Goal: Complete application form: Complete application form

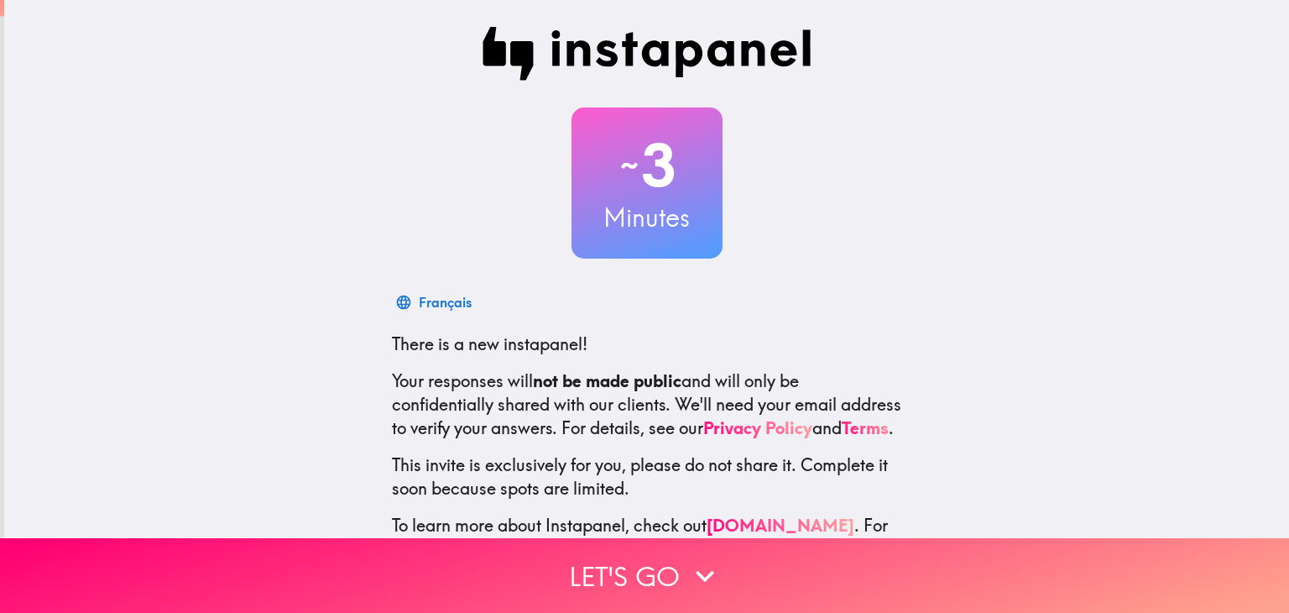
scroll to position [86, 0]
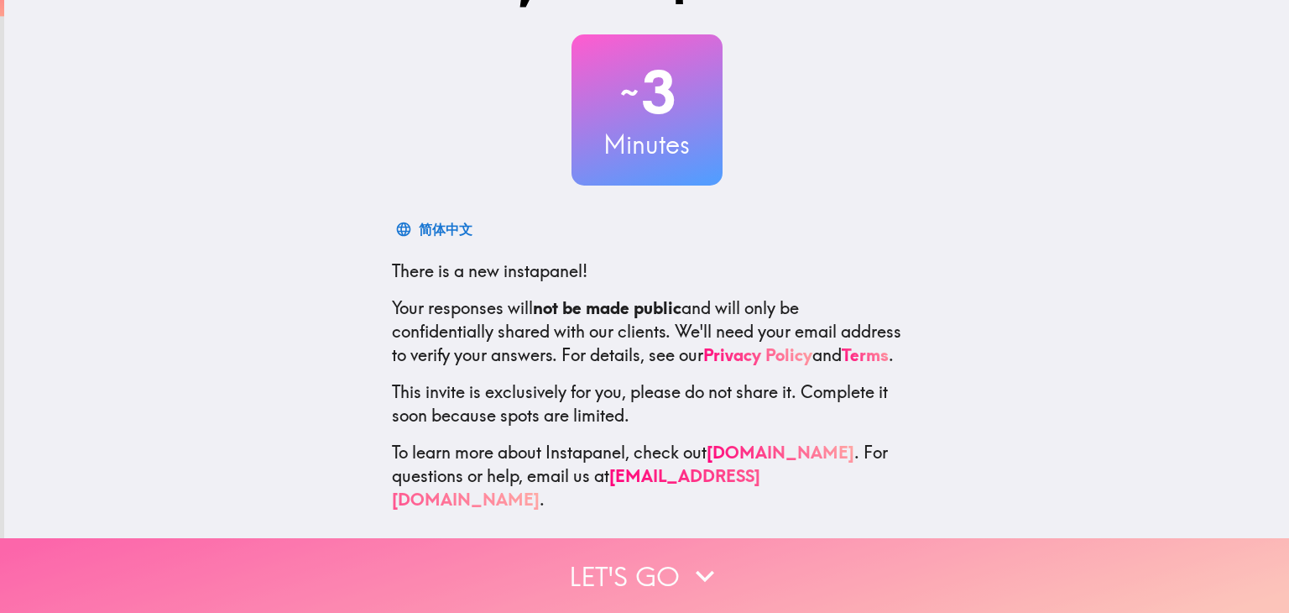
click at [662, 549] on button "Let's go" at bounding box center [644, 575] width 1289 height 75
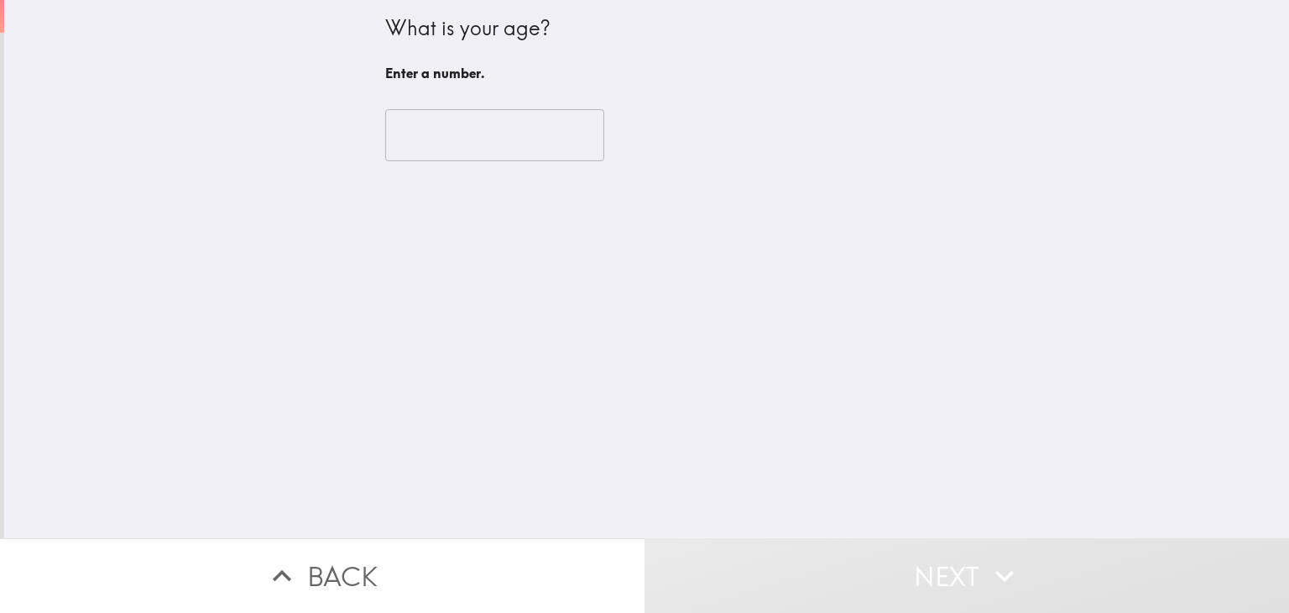
click at [507, 143] on input "number" at bounding box center [494, 135] width 219 height 52
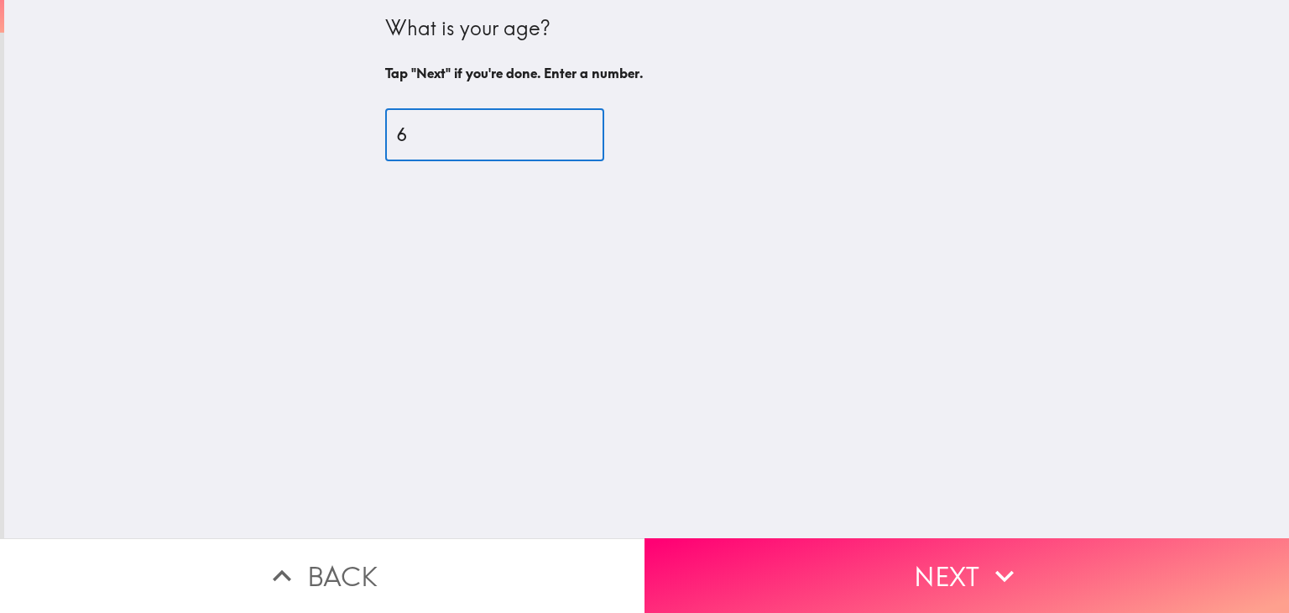
click at [568, 128] on input "6" at bounding box center [494, 135] width 219 height 52
click at [568, 128] on input "11" at bounding box center [494, 135] width 219 height 52
click at [568, 128] on input "12" at bounding box center [494, 135] width 219 height 52
click at [568, 128] on input "15" at bounding box center [494, 135] width 219 height 52
click at [568, 128] on input "17" at bounding box center [494, 135] width 219 height 52
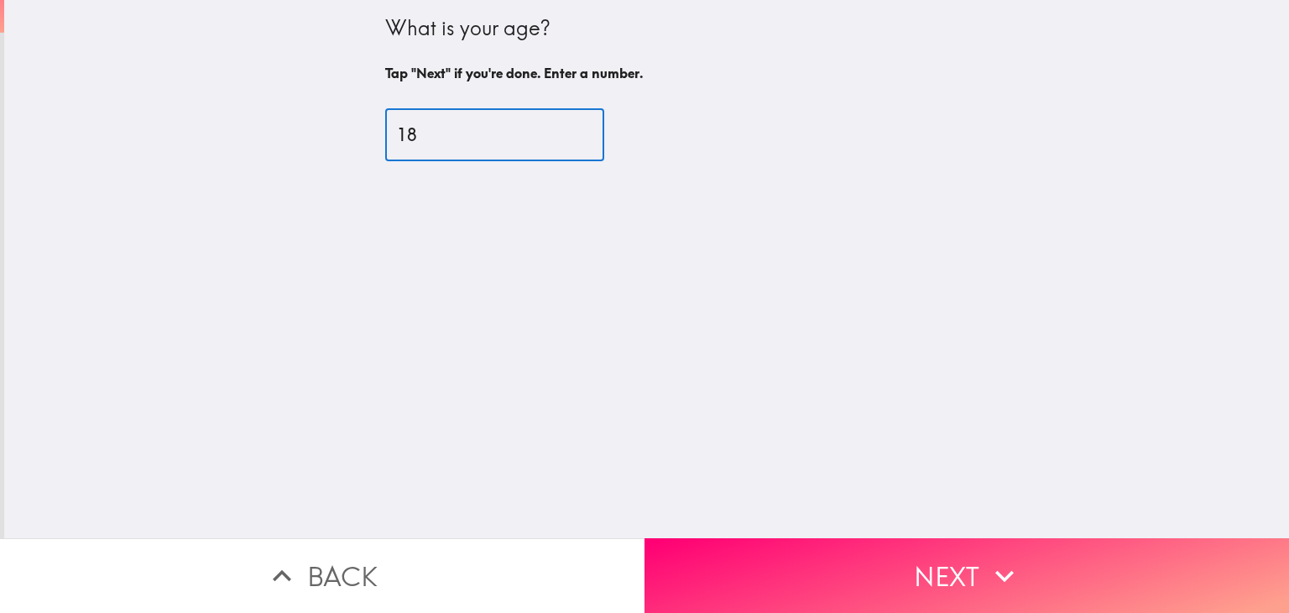
click at [568, 128] on input "18" at bounding box center [494, 135] width 219 height 52
click at [568, 128] on input "19" at bounding box center [494, 135] width 219 height 52
type input "20"
click at [567, 128] on input "20" at bounding box center [494, 135] width 219 height 52
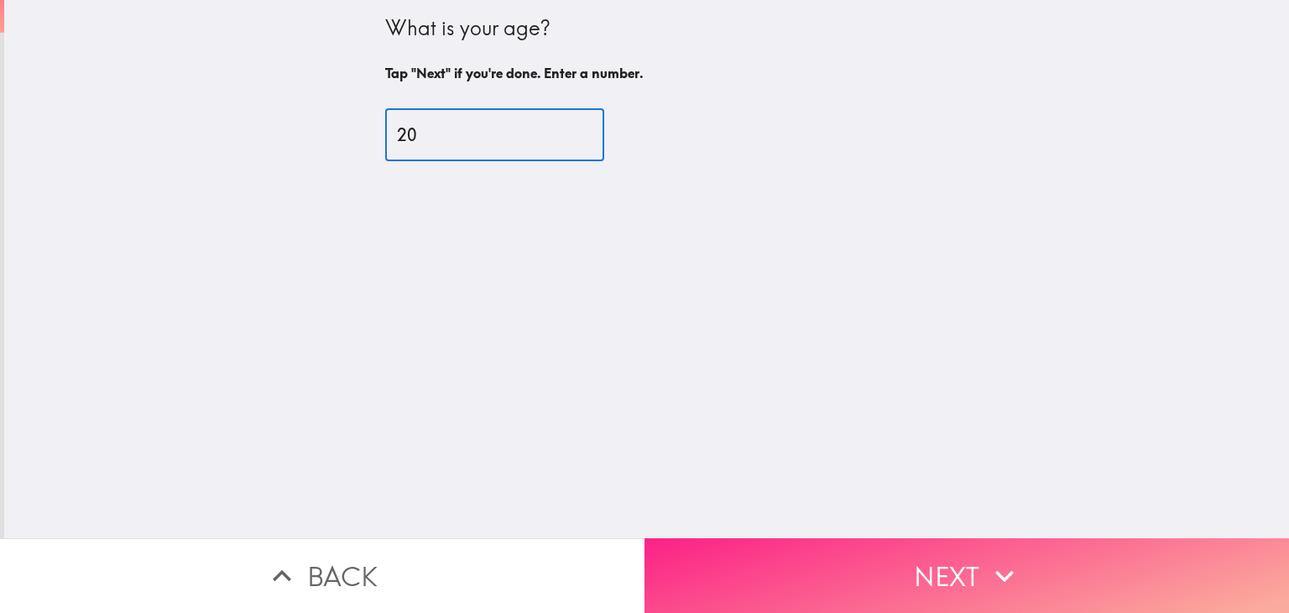
click at [870, 545] on button "Next" at bounding box center [967, 575] width 645 height 75
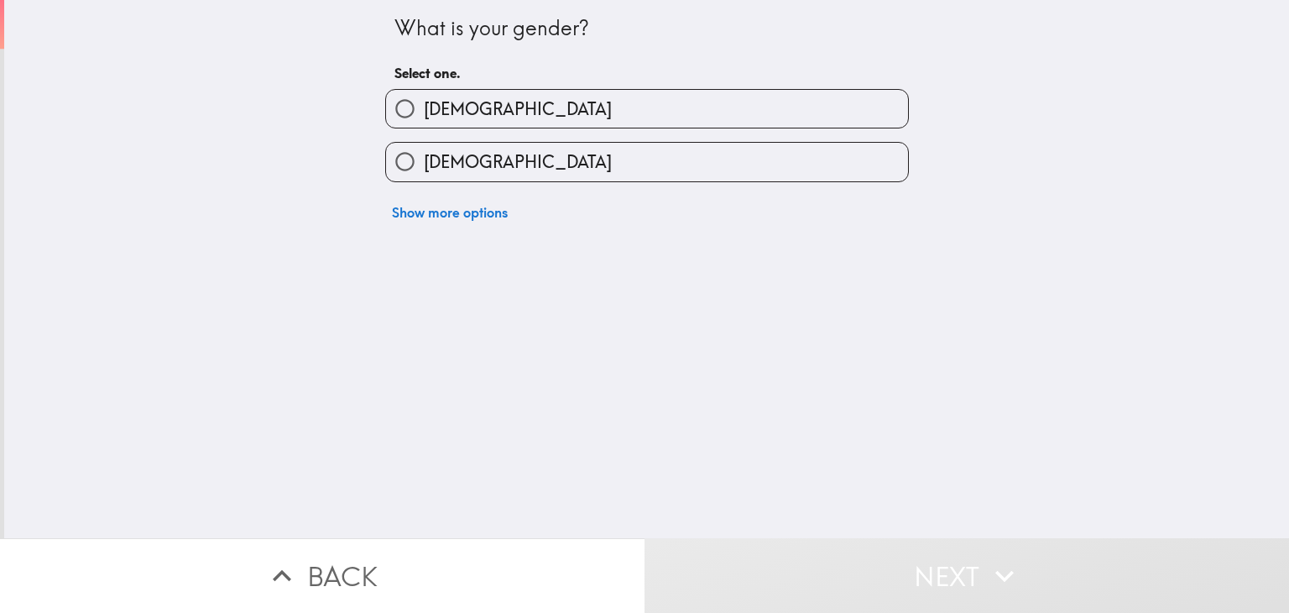
click at [408, 108] on input "[DEMOGRAPHIC_DATA]" at bounding box center [405, 109] width 38 height 38
radio input "true"
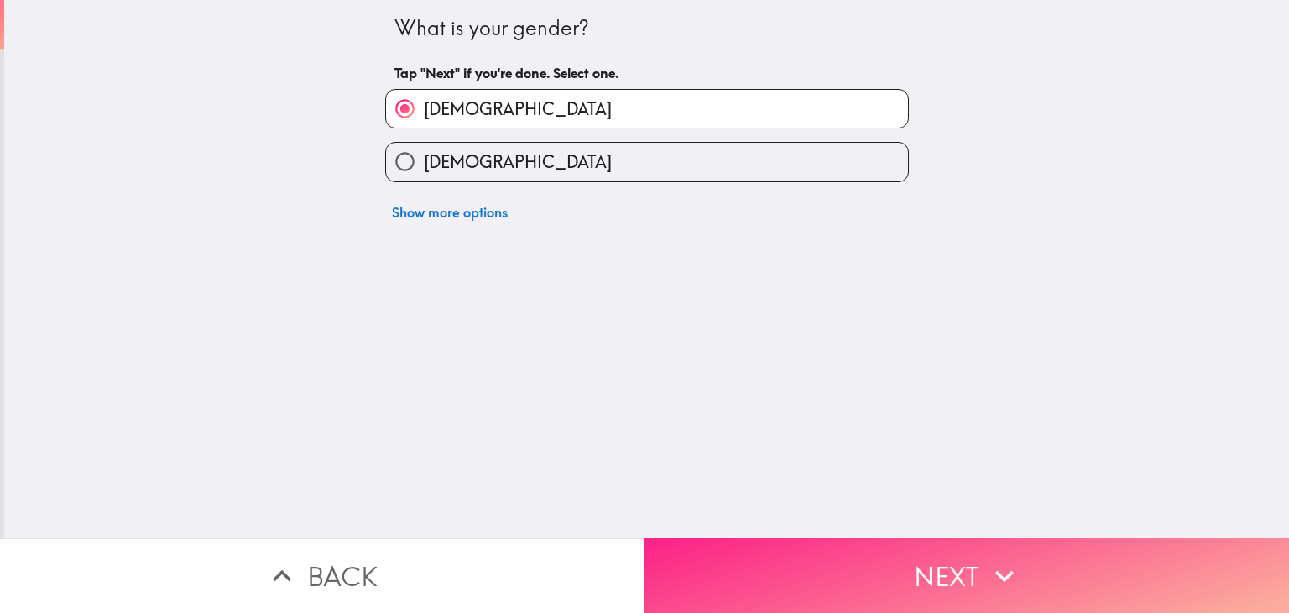
click at [928, 525] on div "What is your gender? Tap "Next" if you're done. Select one. [DEMOGRAPHIC_DATA] …" at bounding box center [644, 306] width 1289 height 613
click at [913, 567] on button "Next" at bounding box center [967, 575] width 645 height 75
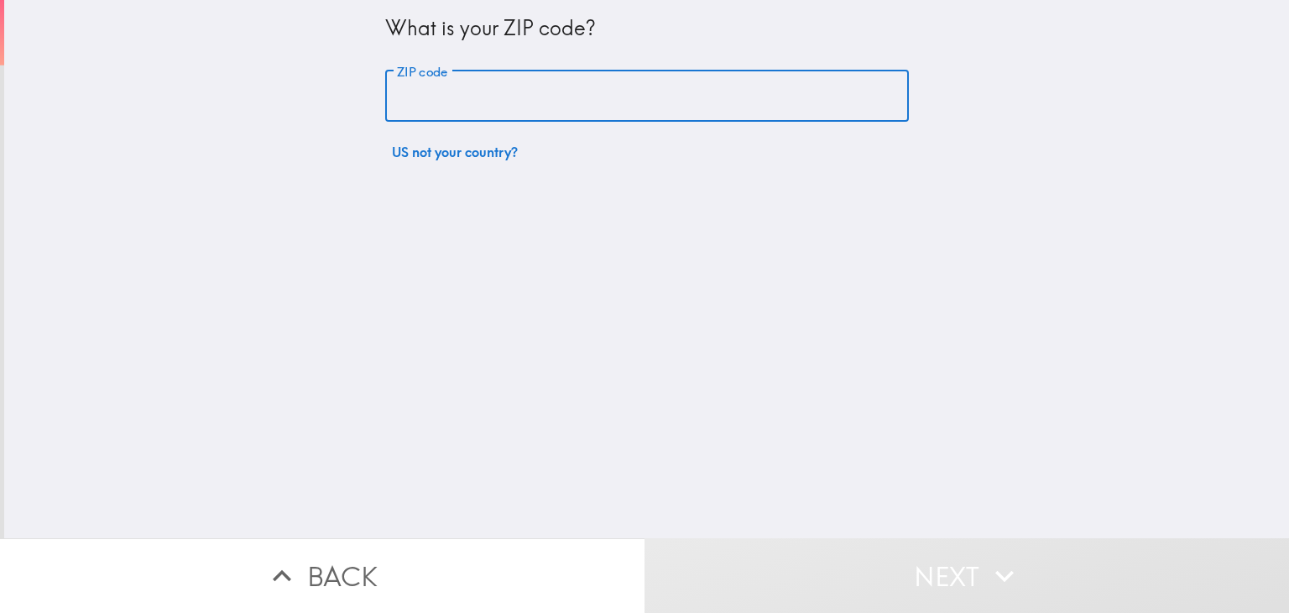
click at [555, 102] on input "ZIP code" at bounding box center [647, 97] width 524 height 52
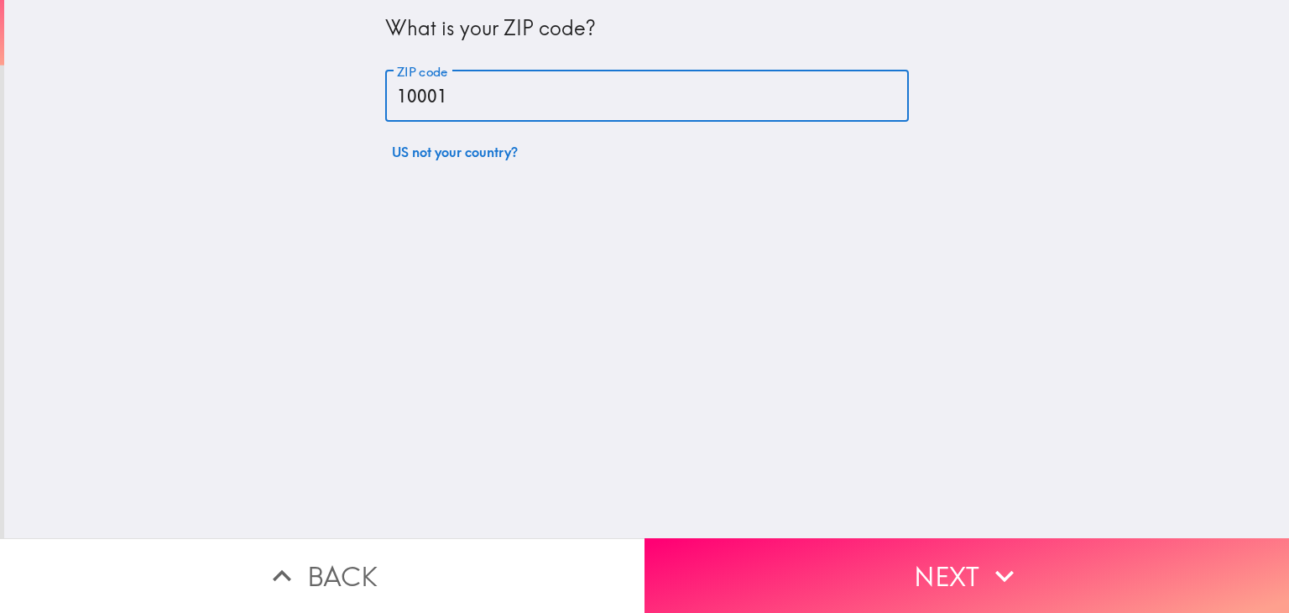
type input "10001"
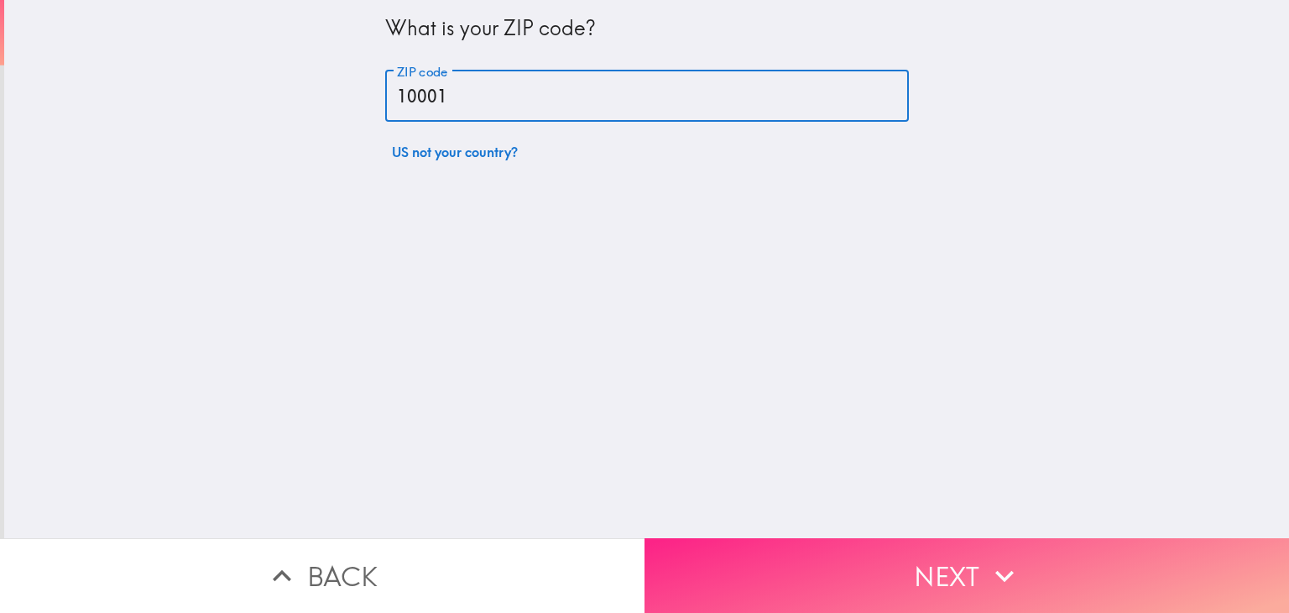
click at [1060, 564] on button "Next" at bounding box center [967, 575] width 645 height 75
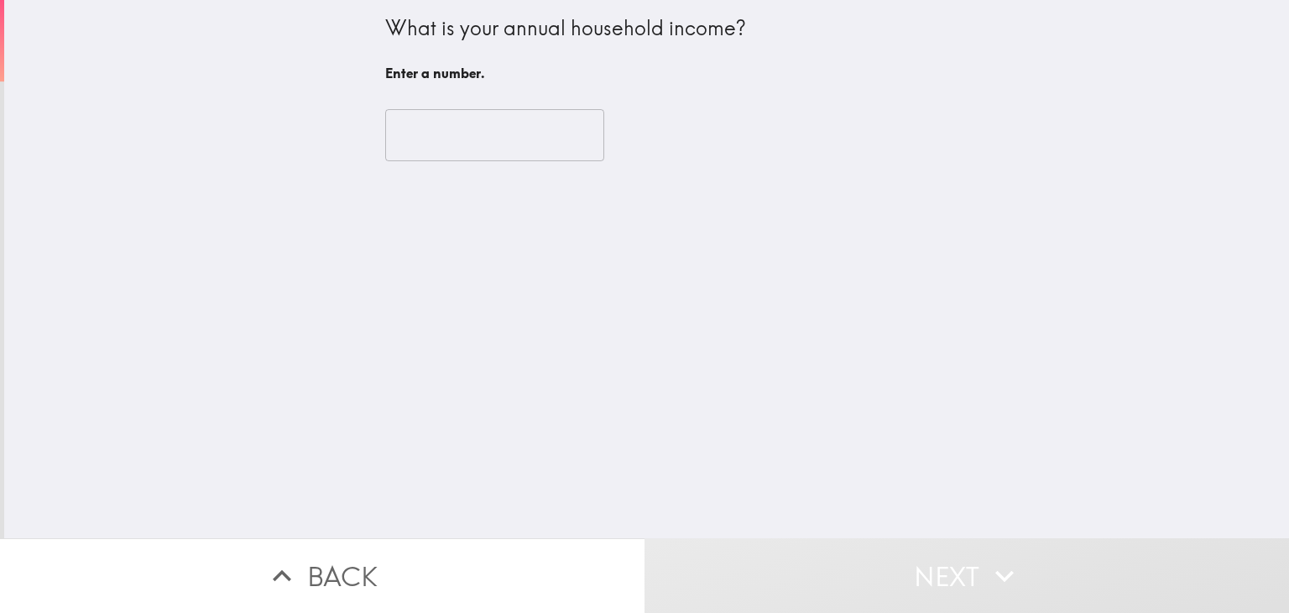
click at [470, 144] on input "number" at bounding box center [494, 135] width 219 height 52
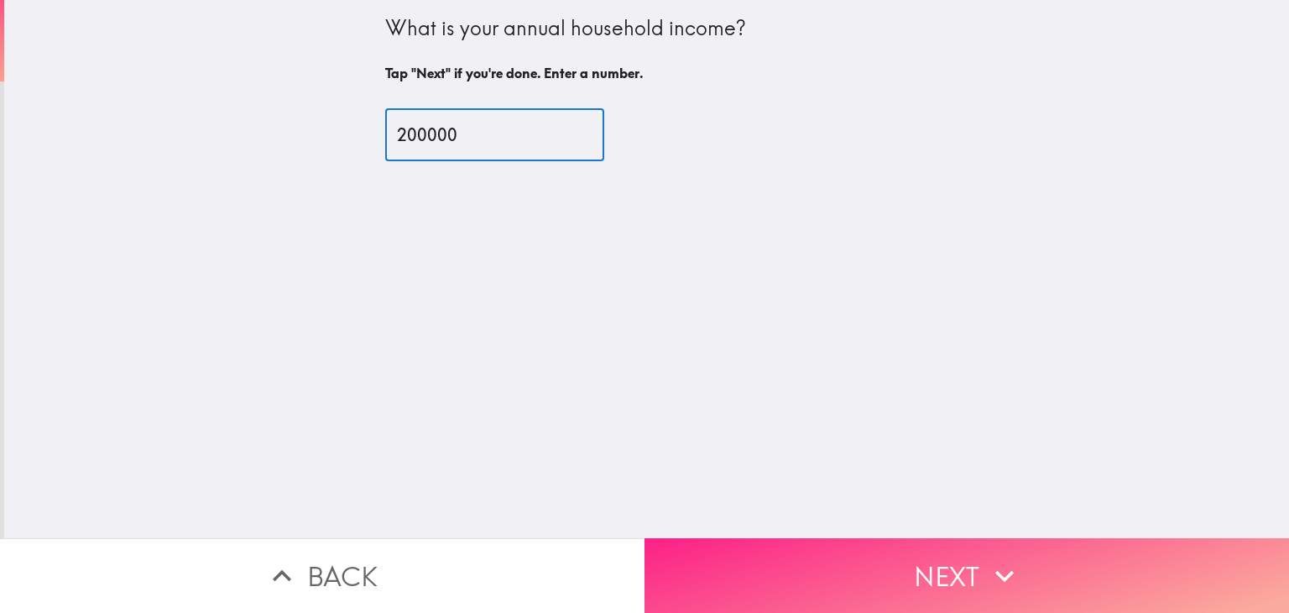
type input "200000"
click at [822, 538] on button "Next" at bounding box center [967, 575] width 645 height 75
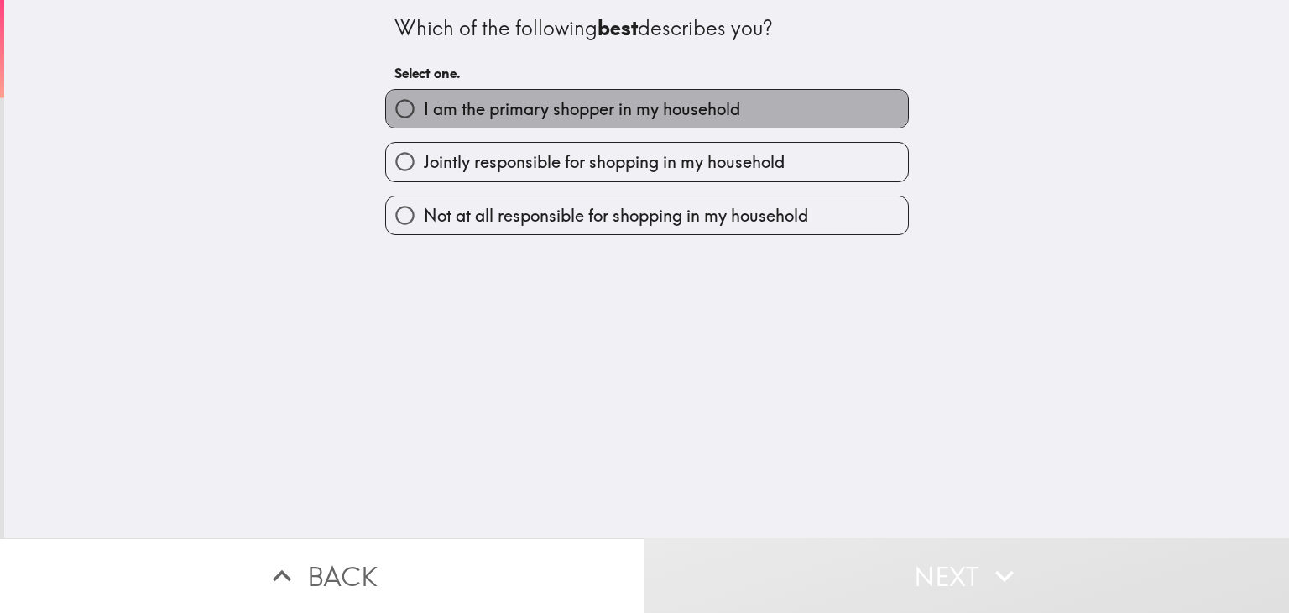
click at [589, 100] on span "I am the primary shopper in my household" at bounding box center [582, 109] width 316 height 24
click at [424, 100] on input "I am the primary shopper in my household" at bounding box center [405, 109] width 38 height 38
radio input "true"
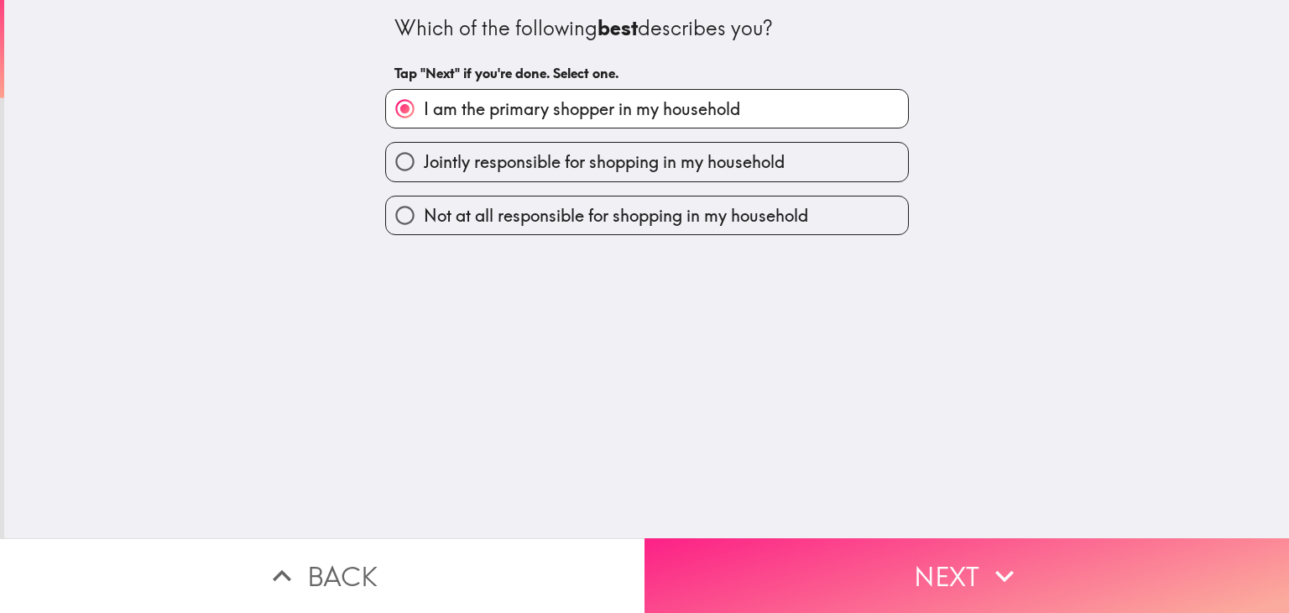
click at [897, 575] on button "Next" at bounding box center [967, 575] width 645 height 75
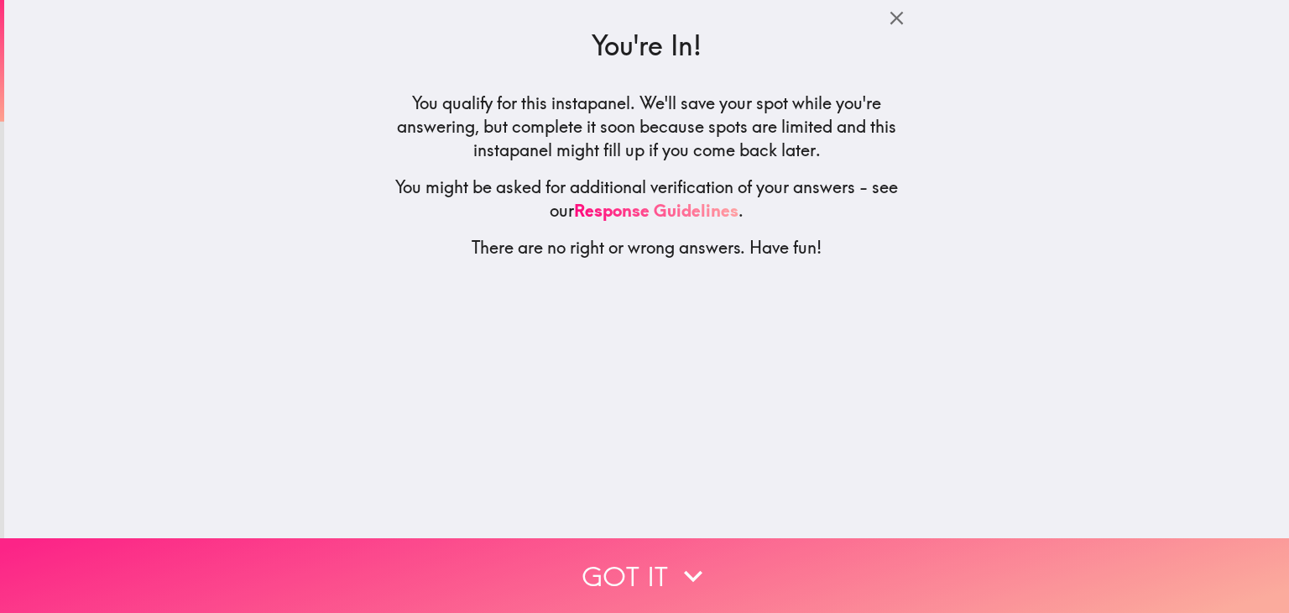
click at [840, 572] on button "Got it" at bounding box center [644, 575] width 1289 height 75
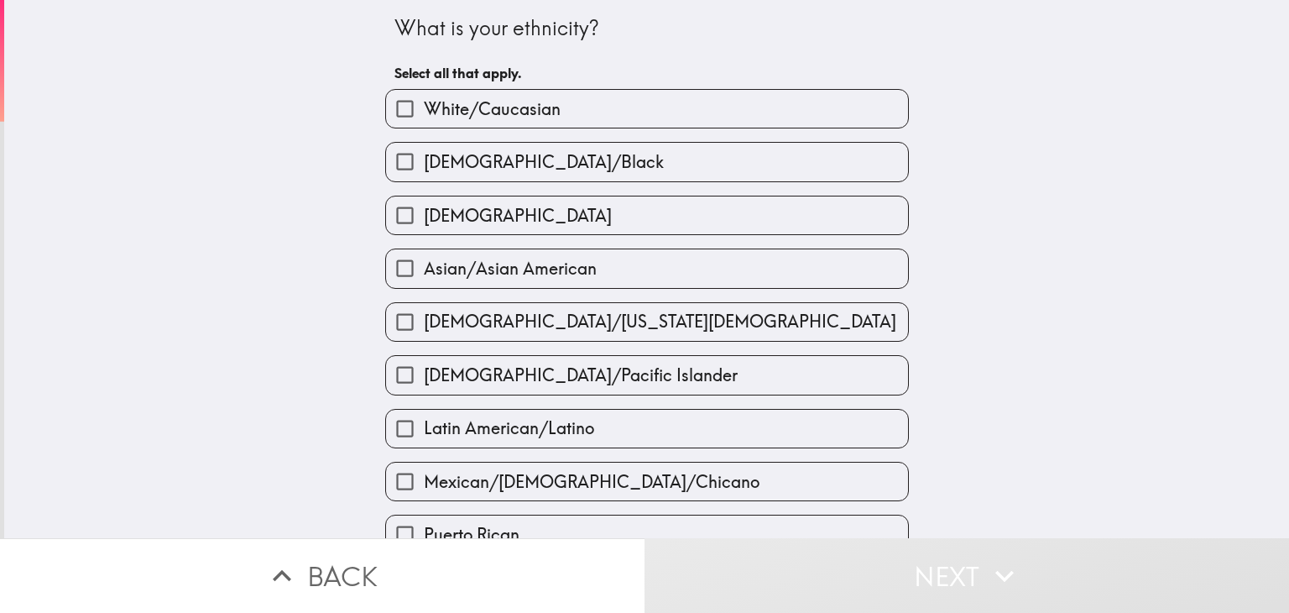
click at [617, 153] on label "[DEMOGRAPHIC_DATA]/Black" at bounding box center [647, 162] width 522 height 38
click at [424, 153] on input "[DEMOGRAPHIC_DATA]/Black" at bounding box center [405, 162] width 38 height 38
checkbox input "true"
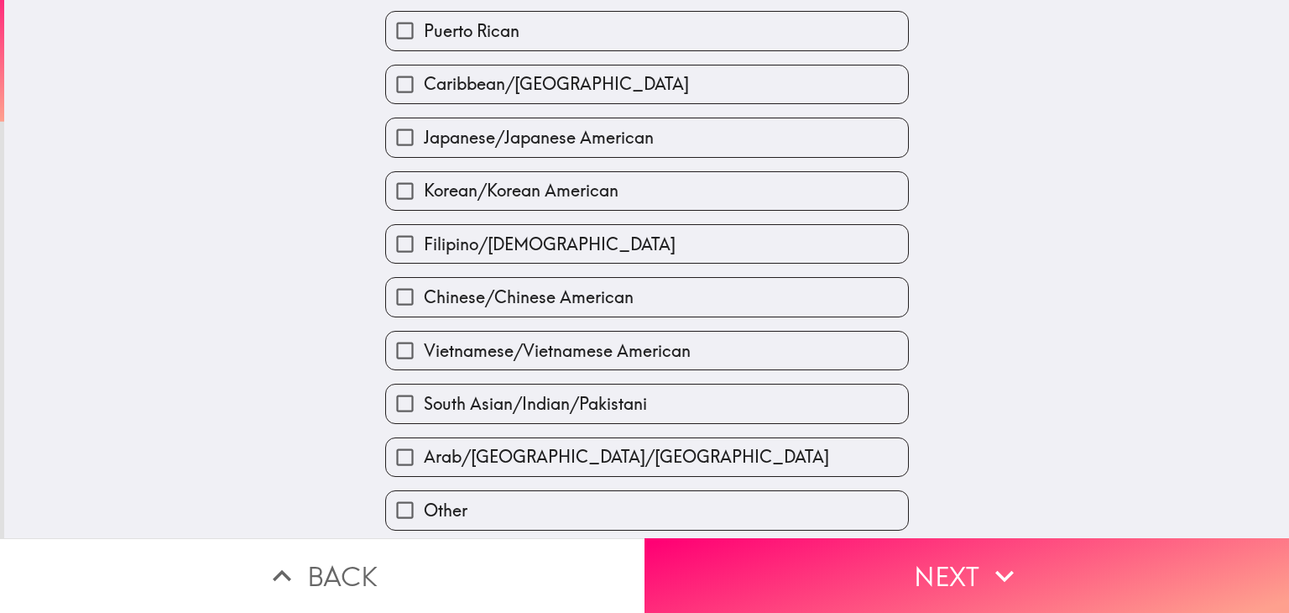
scroll to position [555, 0]
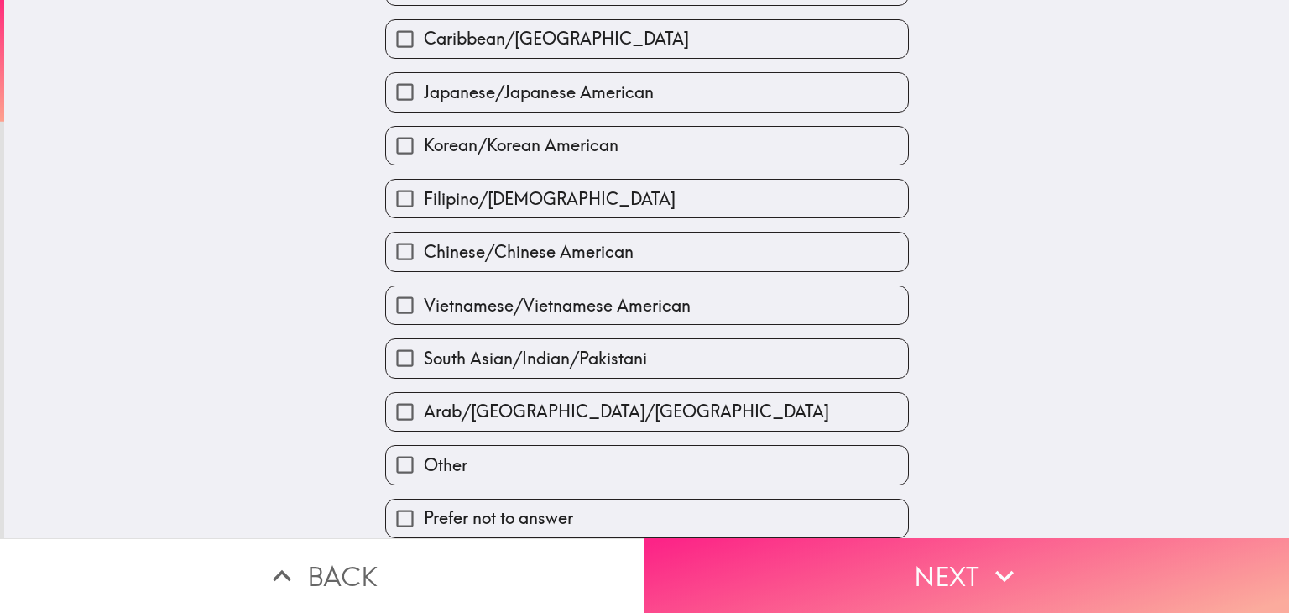
click at [809, 578] on button "Next" at bounding box center [967, 575] width 645 height 75
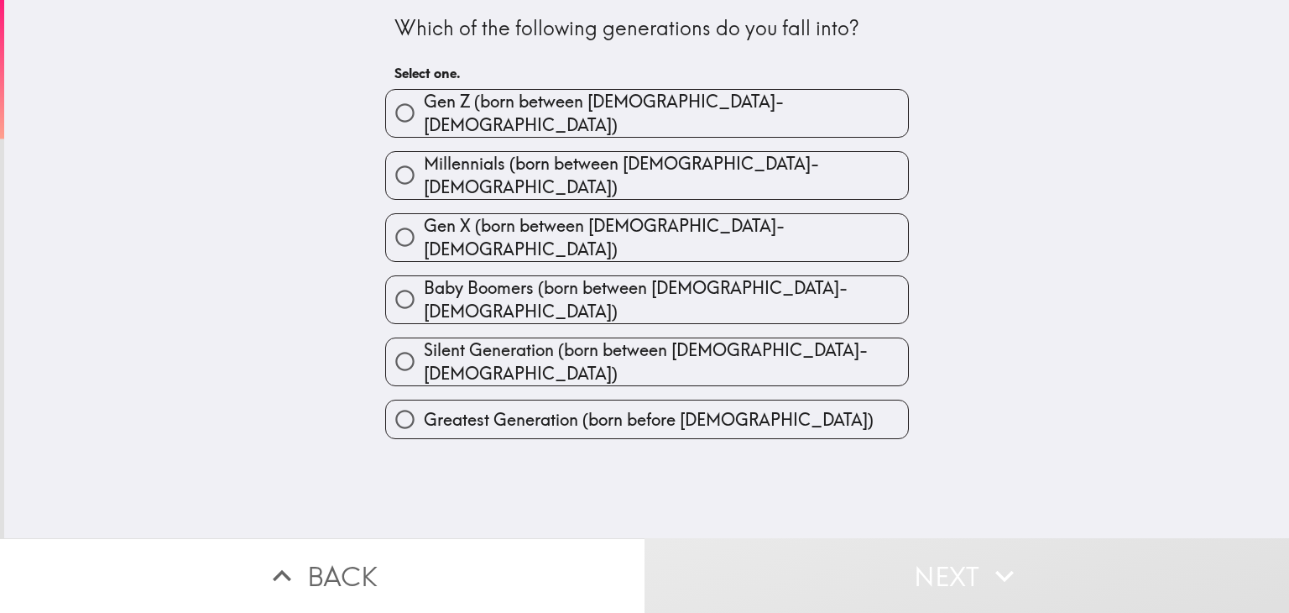
click at [668, 105] on span "Gen Z (born between [DEMOGRAPHIC_DATA]-[DEMOGRAPHIC_DATA])" at bounding box center [666, 113] width 484 height 47
click at [424, 105] on input "Gen Z (born between [DEMOGRAPHIC_DATA]-[DEMOGRAPHIC_DATA])" at bounding box center [405, 113] width 38 height 38
radio input "true"
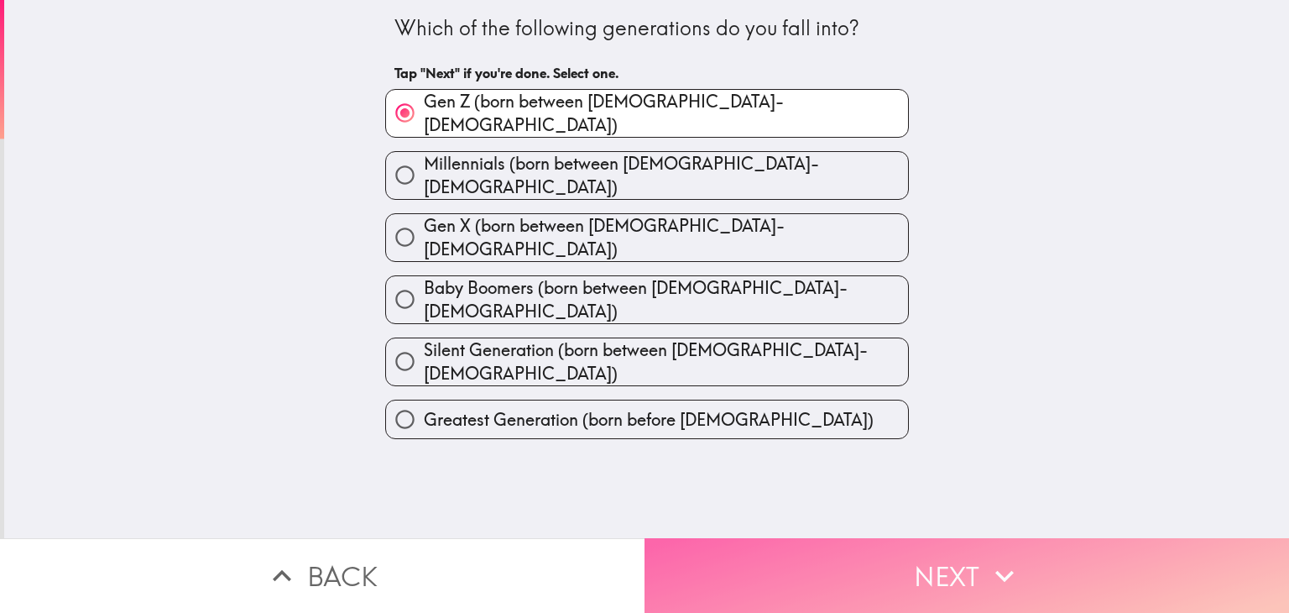
click at [834, 539] on button "Next" at bounding box center [967, 575] width 645 height 75
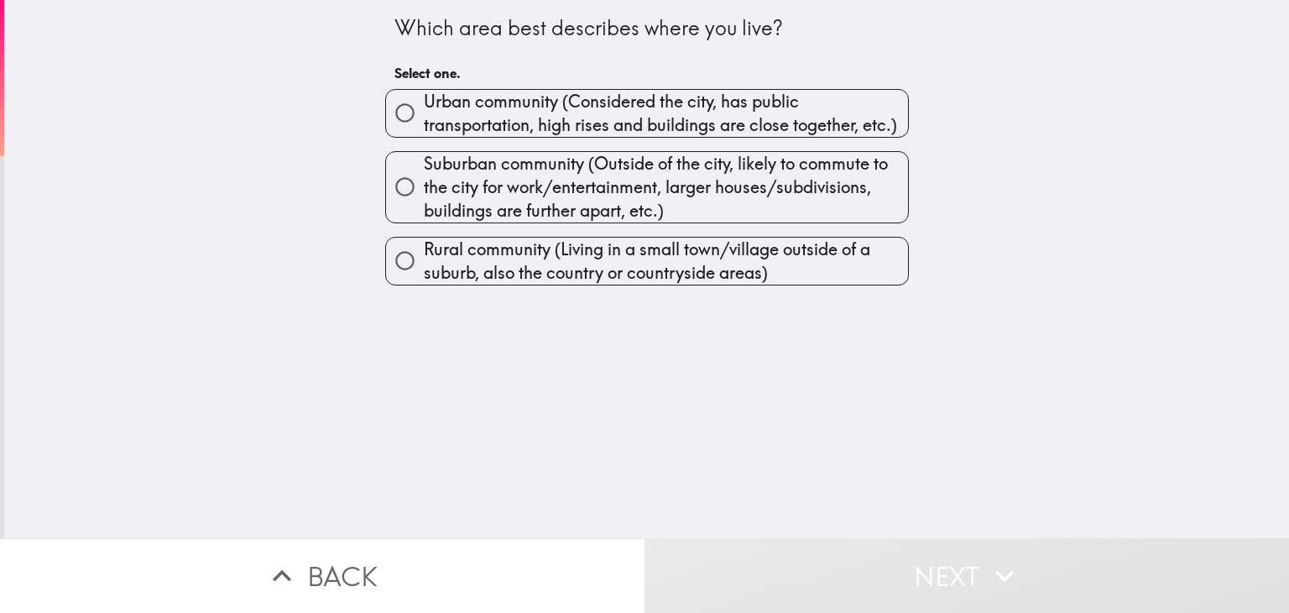
click at [627, 104] on span "Urban community (Considered the city, has public transportation, high rises and…" at bounding box center [666, 113] width 484 height 47
click at [424, 104] on input "Urban community (Considered the city, has public transportation, high rises and…" at bounding box center [405, 113] width 38 height 38
radio input "true"
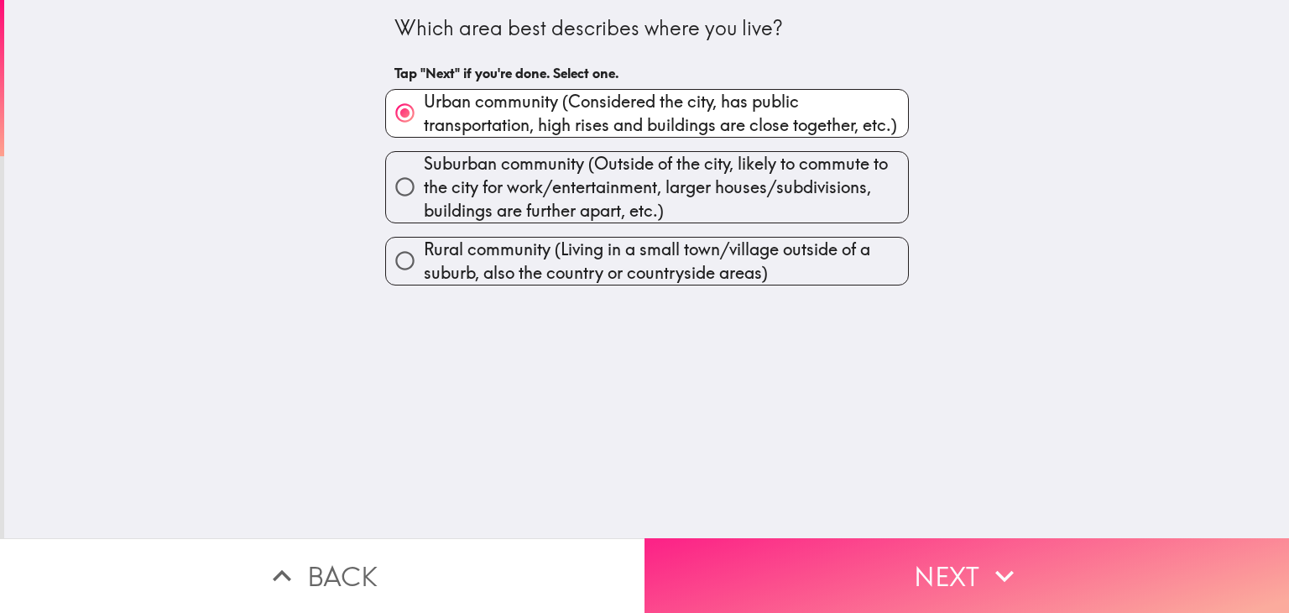
click at [838, 538] on button "Next" at bounding box center [967, 575] width 645 height 75
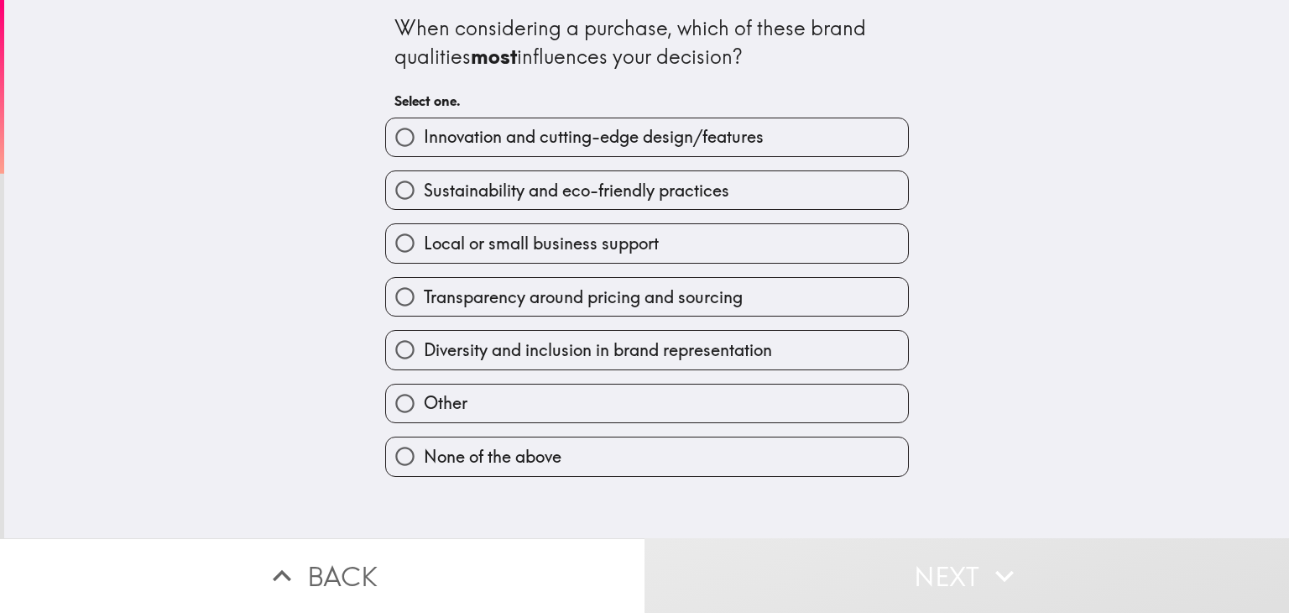
click at [583, 144] on span "Innovation and cutting-edge design/features" at bounding box center [594, 137] width 340 height 24
click at [424, 144] on input "Innovation and cutting-edge design/features" at bounding box center [405, 137] width 38 height 38
radio input "true"
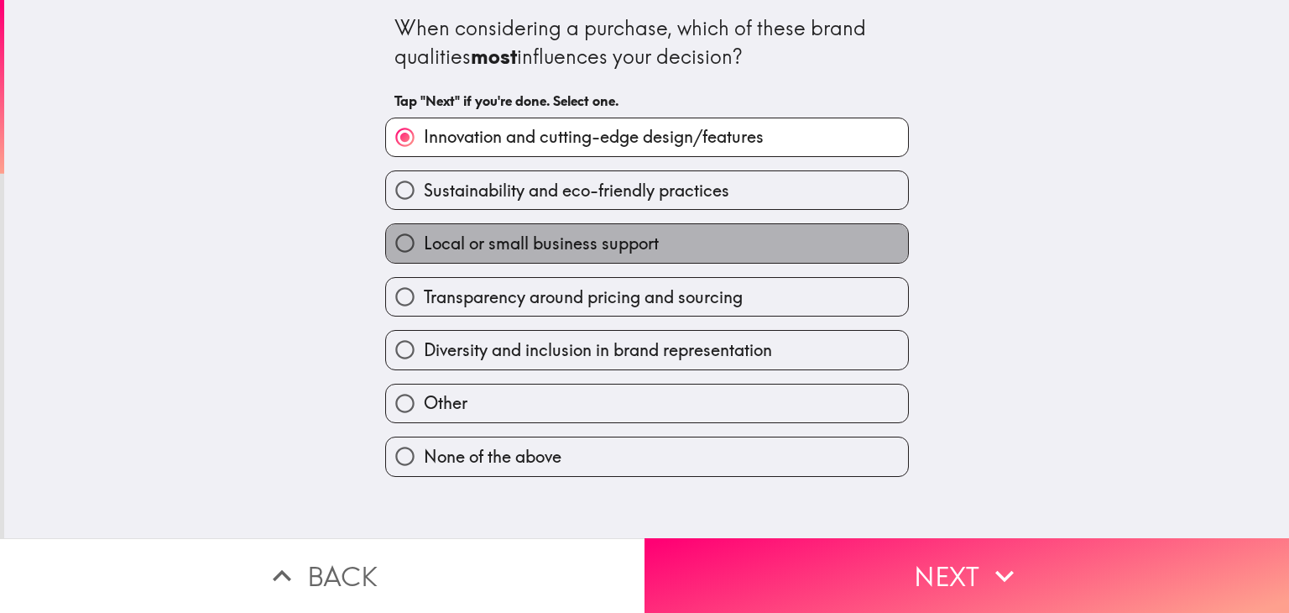
click at [674, 257] on label "Local or small business support" at bounding box center [647, 243] width 522 height 38
click at [424, 257] on input "Local or small business support" at bounding box center [405, 243] width 38 height 38
radio input "true"
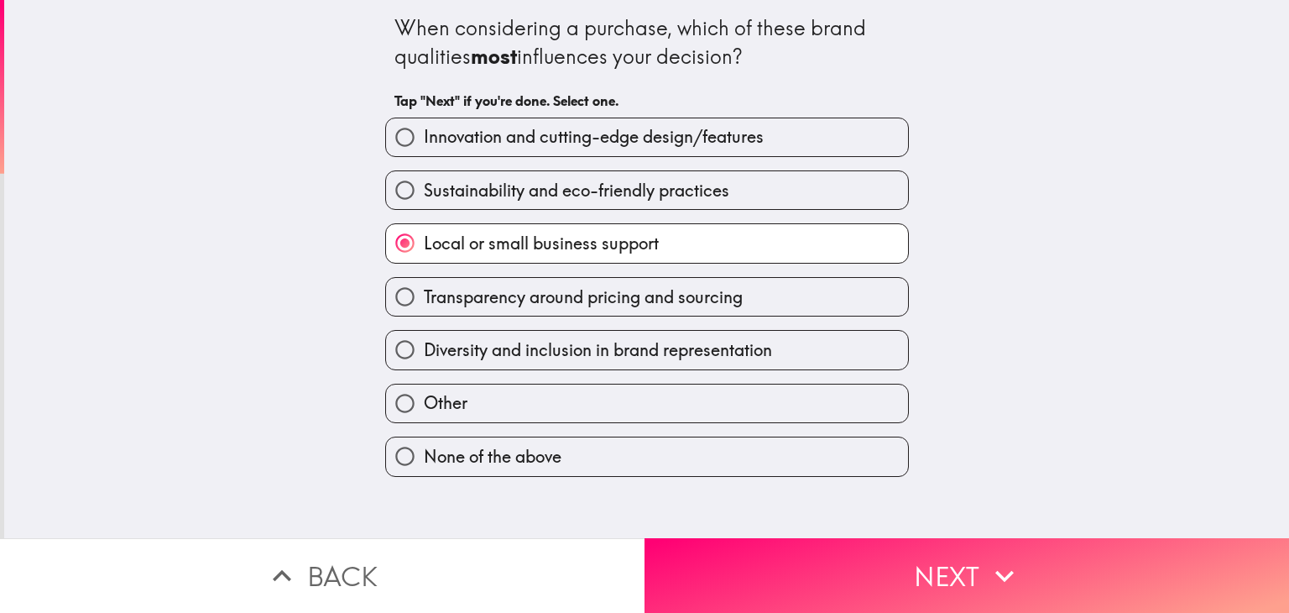
click at [674, 246] on label "Local or small business support" at bounding box center [647, 243] width 522 height 38
click at [424, 246] on input "Local or small business support" at bounding box center [405, 243] width 38 height 38
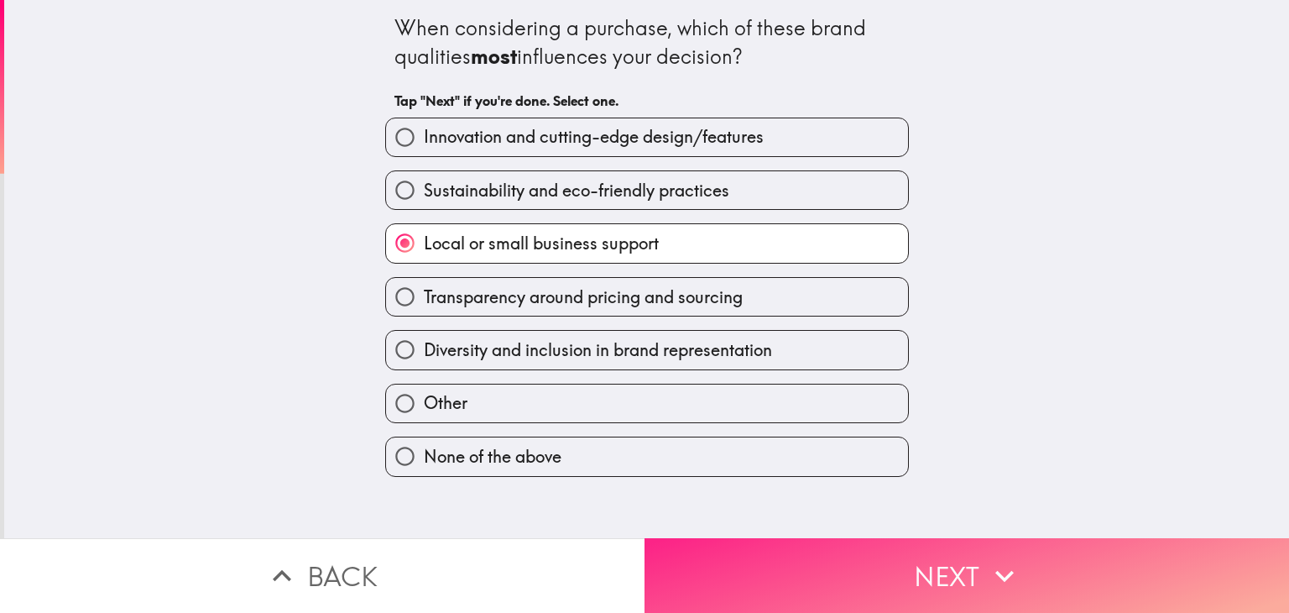
click at [793, 538] on button "Next" at bounding box center [967, 575] width 645 height 75
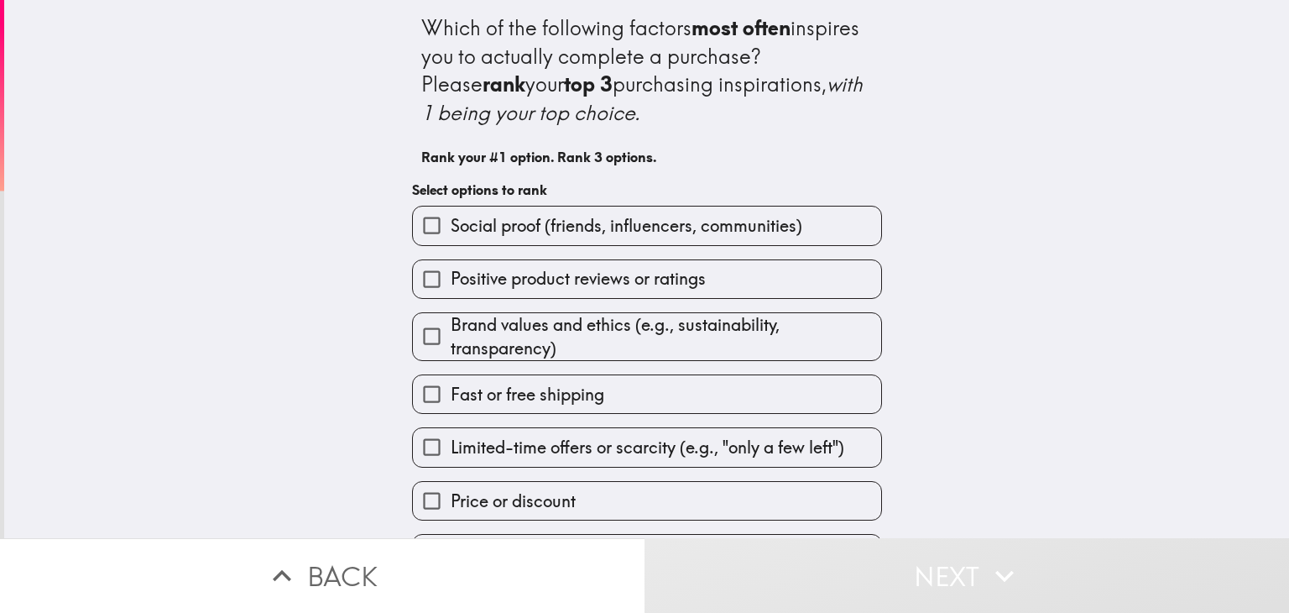
click at [591, 212] on label "Social proof (friends, influencers, communities)" at bounding box center [647, 226] width 468 height 38
click at [451, 212] on input "Social proof (friends, influencers, communities)" at bounding box center [432, 226] width 38 height 38
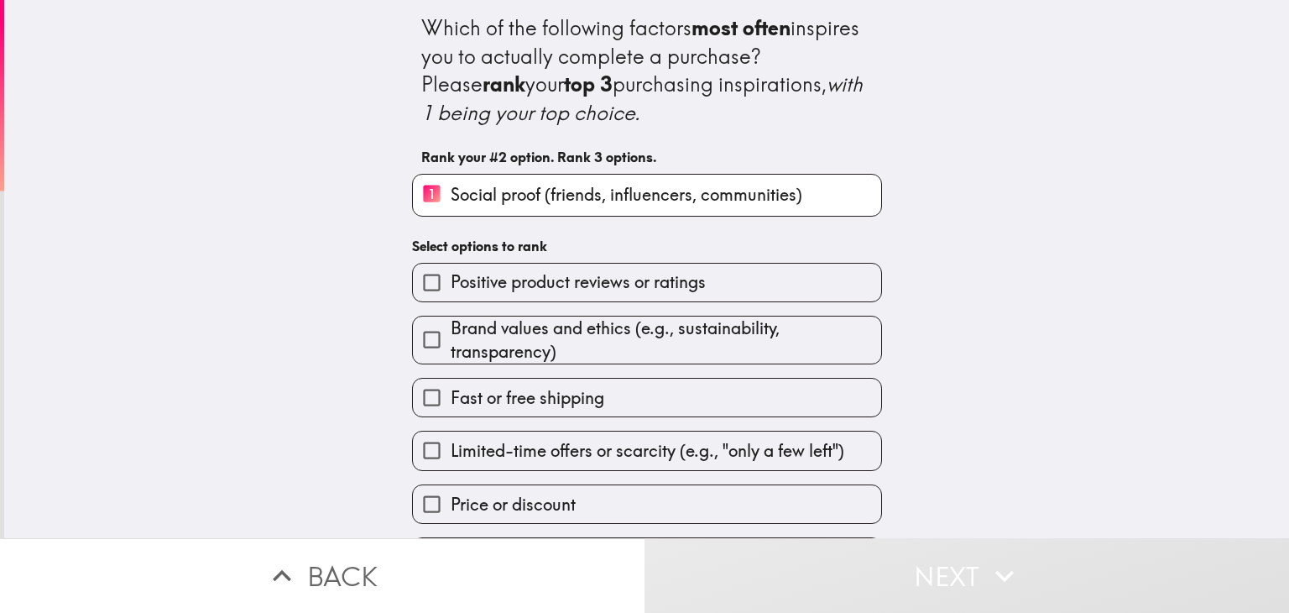
click at [679, 318] on span "Brand values and ethics (e.g., sustainability, transparency)" at bounding box center [666, 339] width 431 height 47
click at [451, 321] on input "Brand values and ethics (e.g., sustainability, transparency)" at bounding box center [432, 340] width 38 height 38
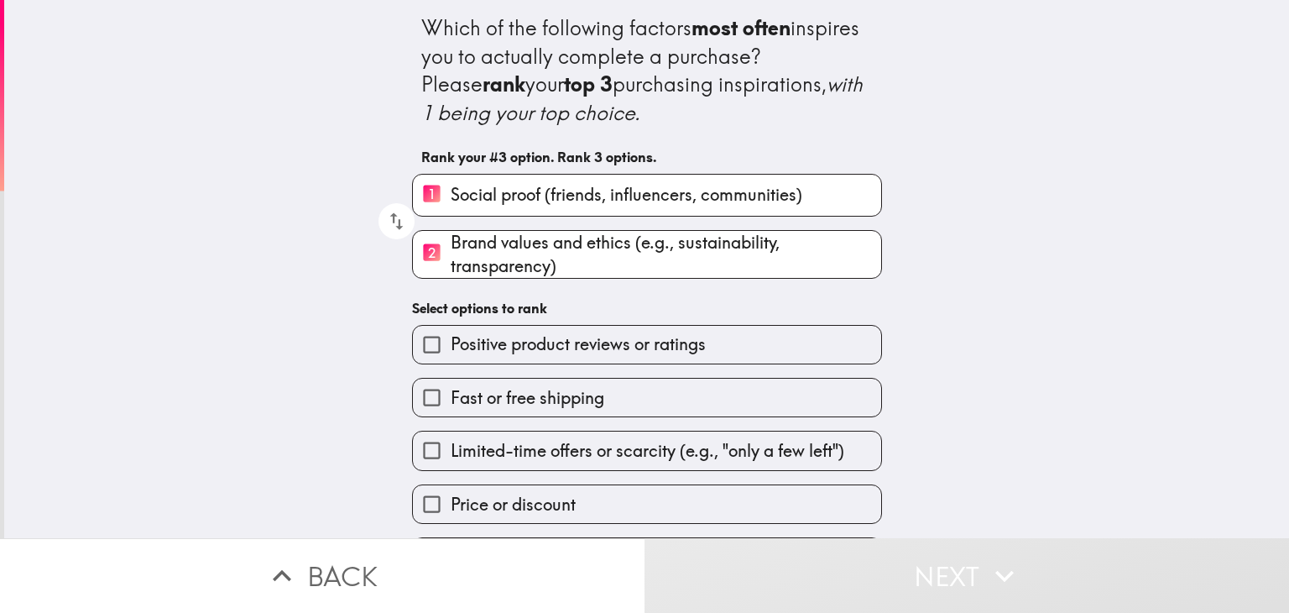
click at [622, 394] on label "Fast or free shipping" at bounding box center [647, 398] width 468 height 38
click at [451, 394] on input "Fast or free shipping" at bounding box center [432, 398] width 38 height 38
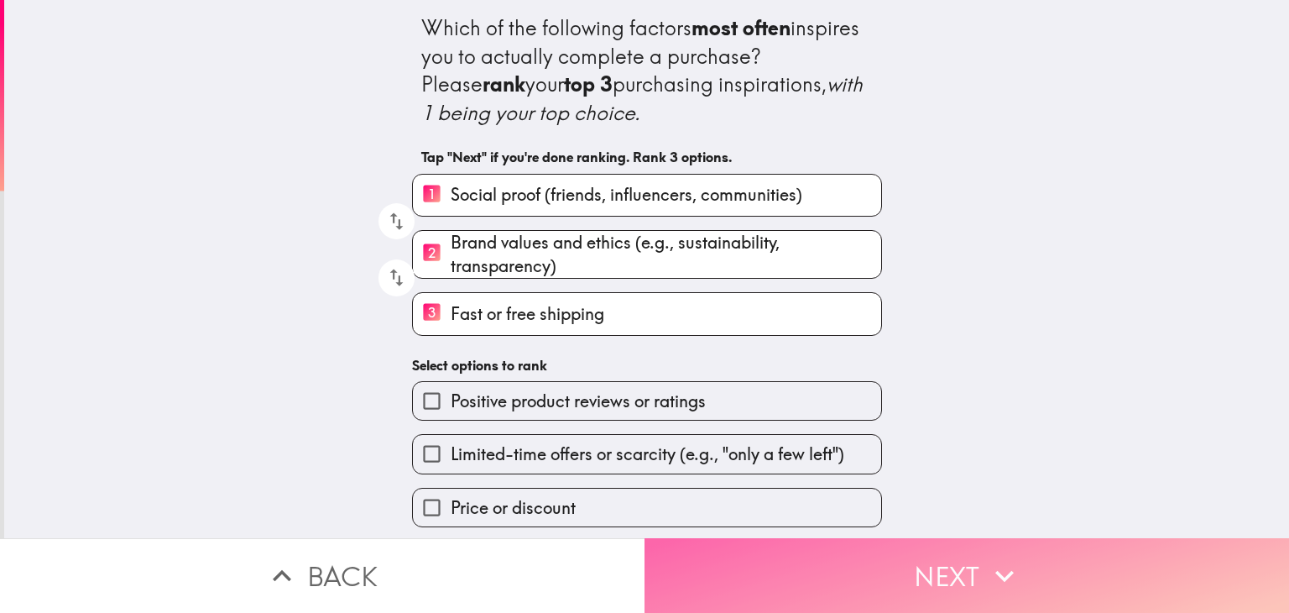
click at [897, 588] on button "Next" at bounding box center [967, 575] width 645 height 75
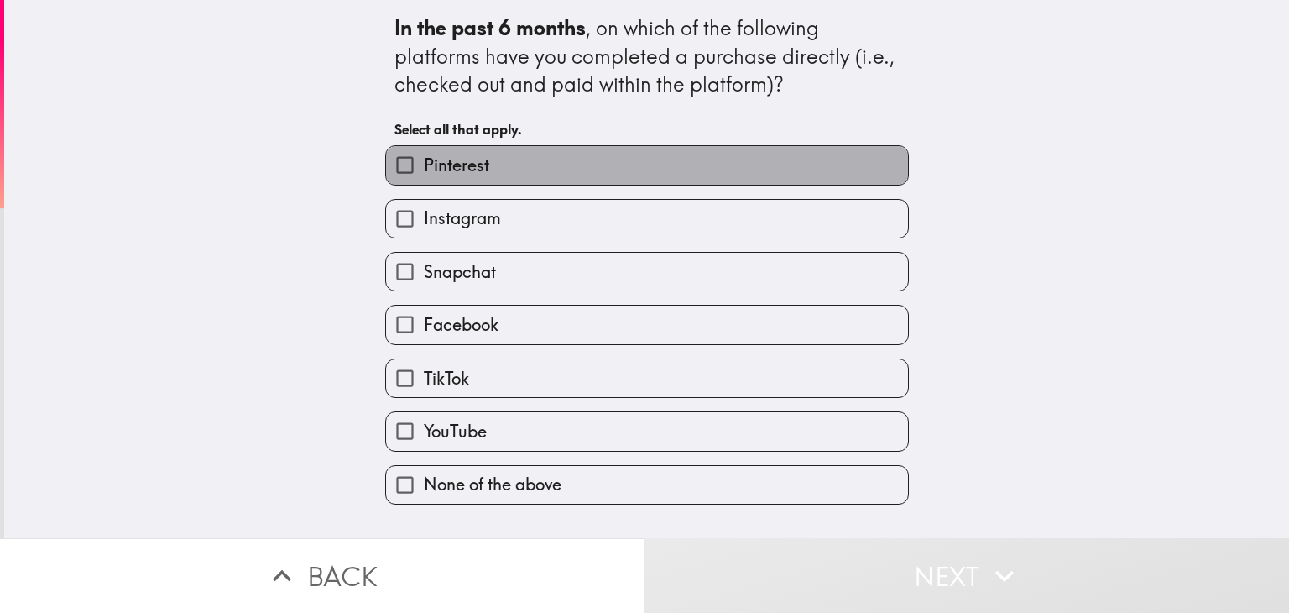
click at [555, 169] on label "Pinterest" at bounding box center [647, 165] width 522 height 38
click at [424, 169] on input "Pinterest" at bounding box center [405, 165] width 38 height 38
checkbox input "true"
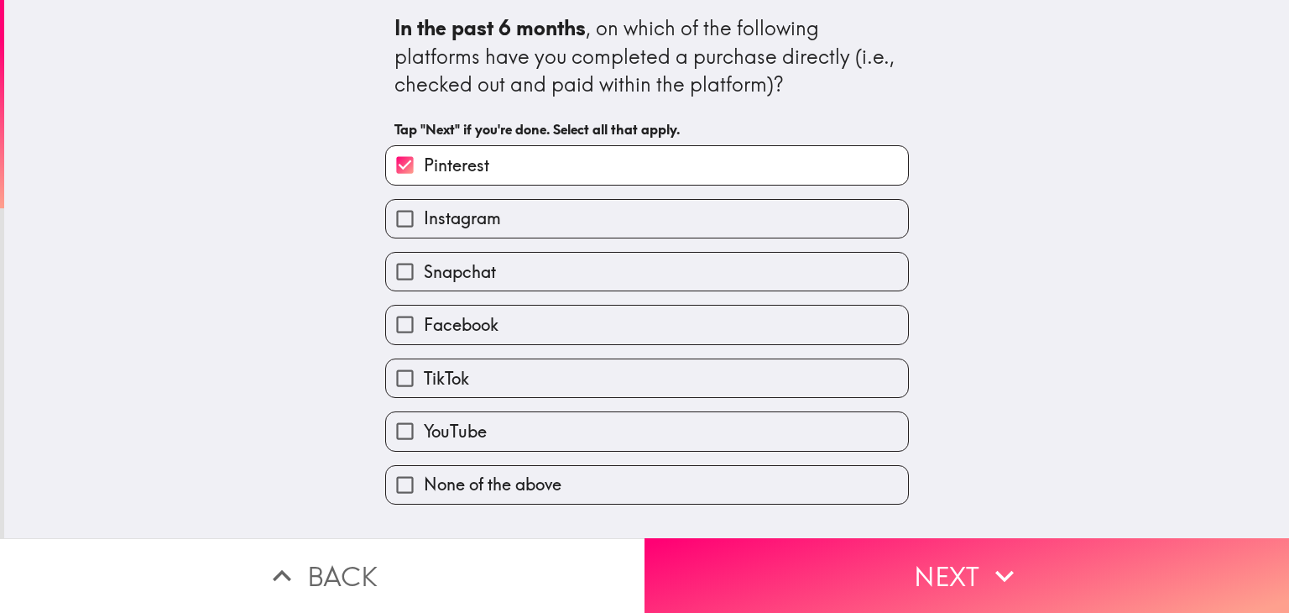
click at [560, 222] on label "Instagram" at bounding box center [647, 219] width 522 height 38
click at [424, 222] on input "Instagram" at bounding box center [405, 219] width 38 height 38
checkbox input "true"
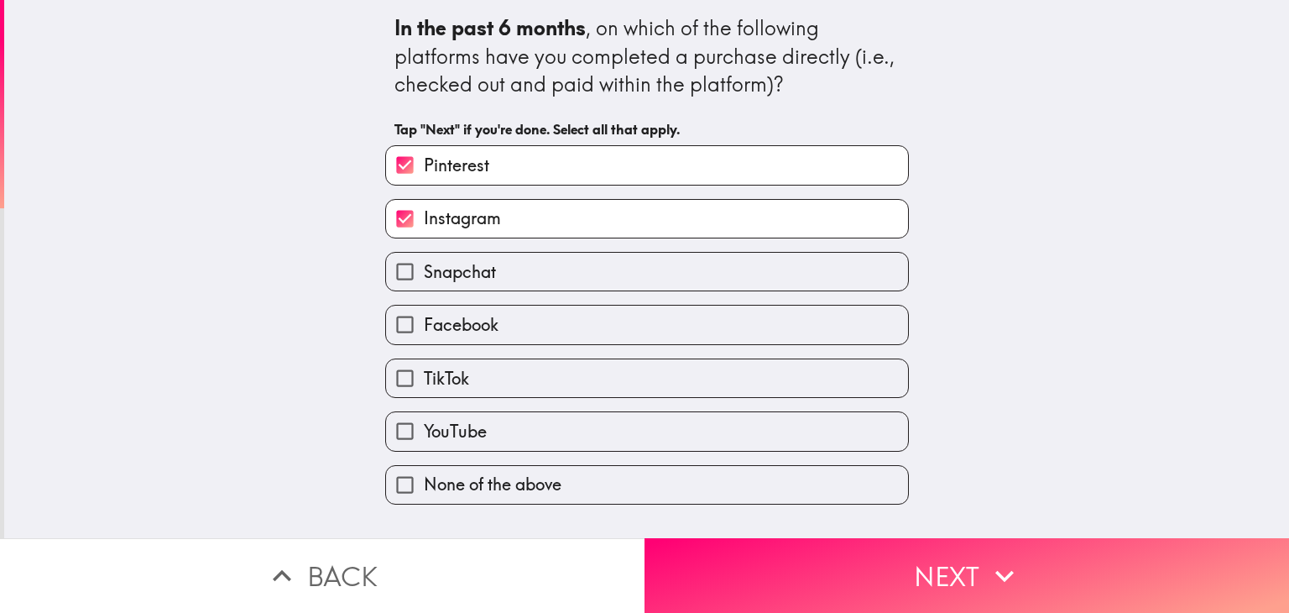
click at [572, 255] on label "Snapchat" at bounding box center [647, 272] width 522 height 38
click at [424, 255] on input "Snapchat" at bounding box center [405, 272] width 38 height 38
checkbox input "true"
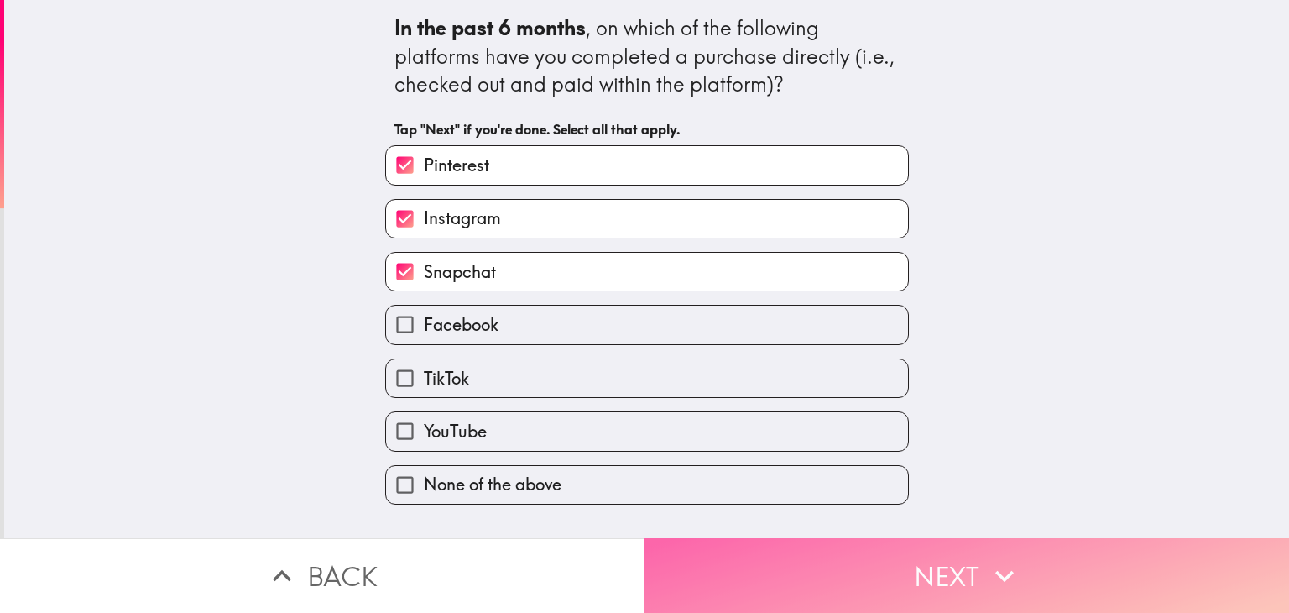
click at [836, 574] on button "Next" at bounding box center [967, 575] width 645 height 75
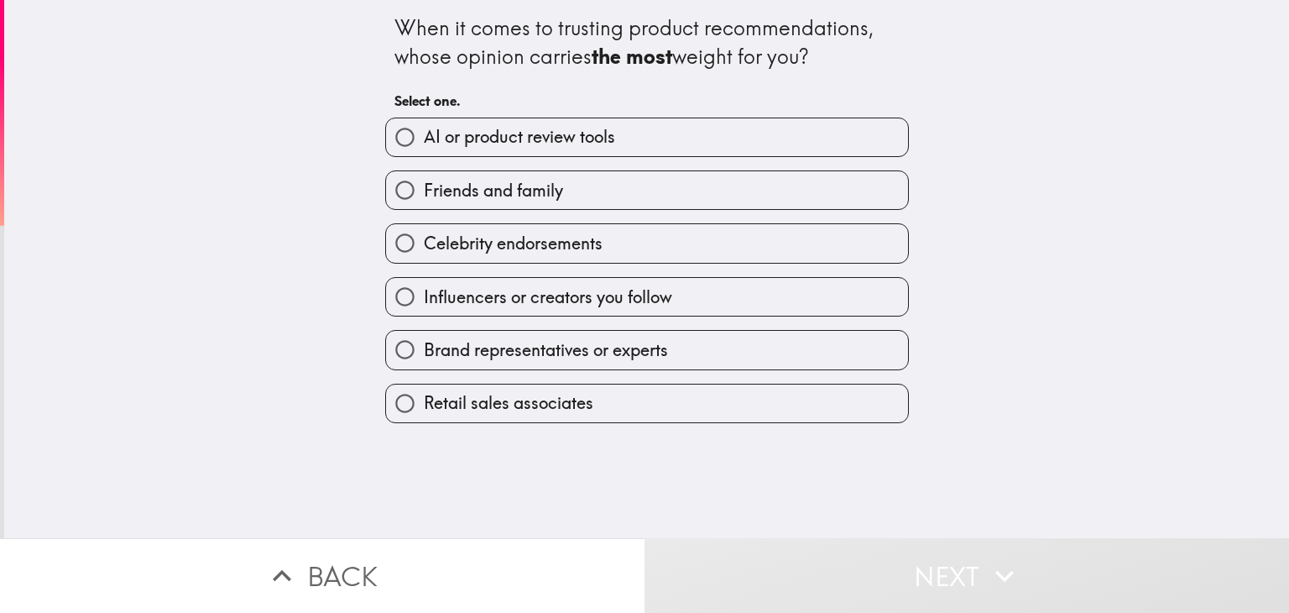
click at [665, 228] on label "Celebrity endorsements" at bounding box center [647, 243] width 522 height 38
click at [424, 228] on input "Celebrity endorsements" at bounding box center [405, 243] width 38 height 38
radio input "true"
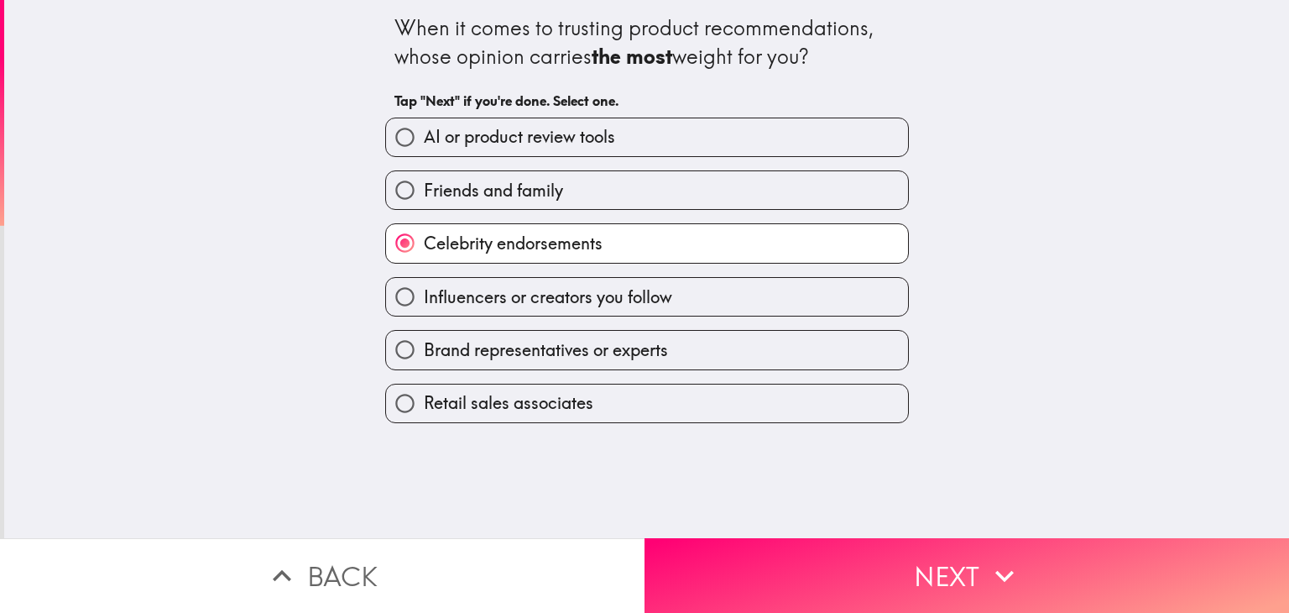
drag, startPoint x: 641, startPoint y: 170, endPoint x: 642, endPoint y: 191, distance: 21.1
click at [640, 169] on div "Friends and family" at bounding box center [640, 183] width 537 height 53
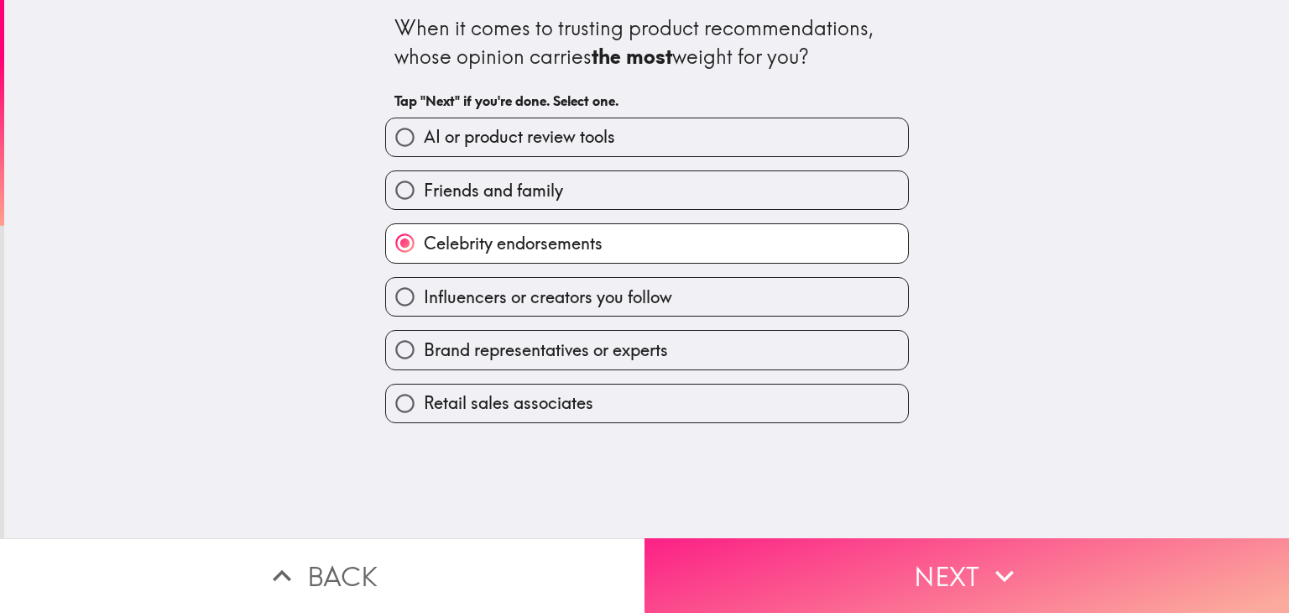
click at [852, 595] on button "Next" at bounding box center [967, 575] width 645 height 75
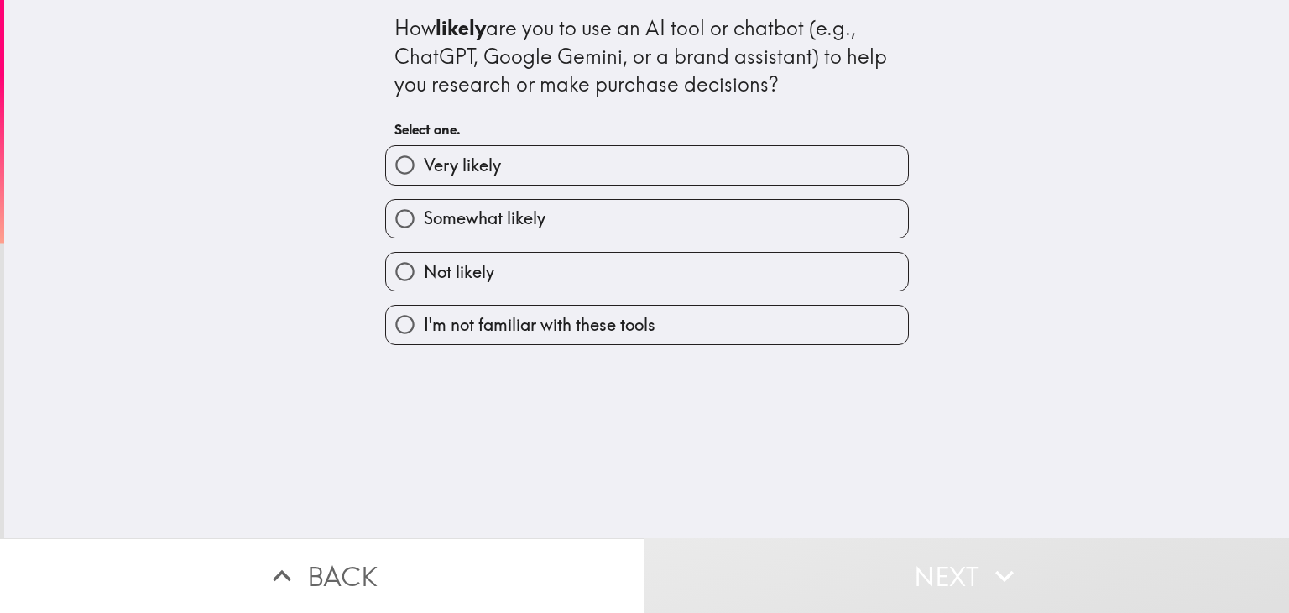
click at [598, 191] on div "Somewhat likely" at bounding box center [640, 212] width 537 height 53
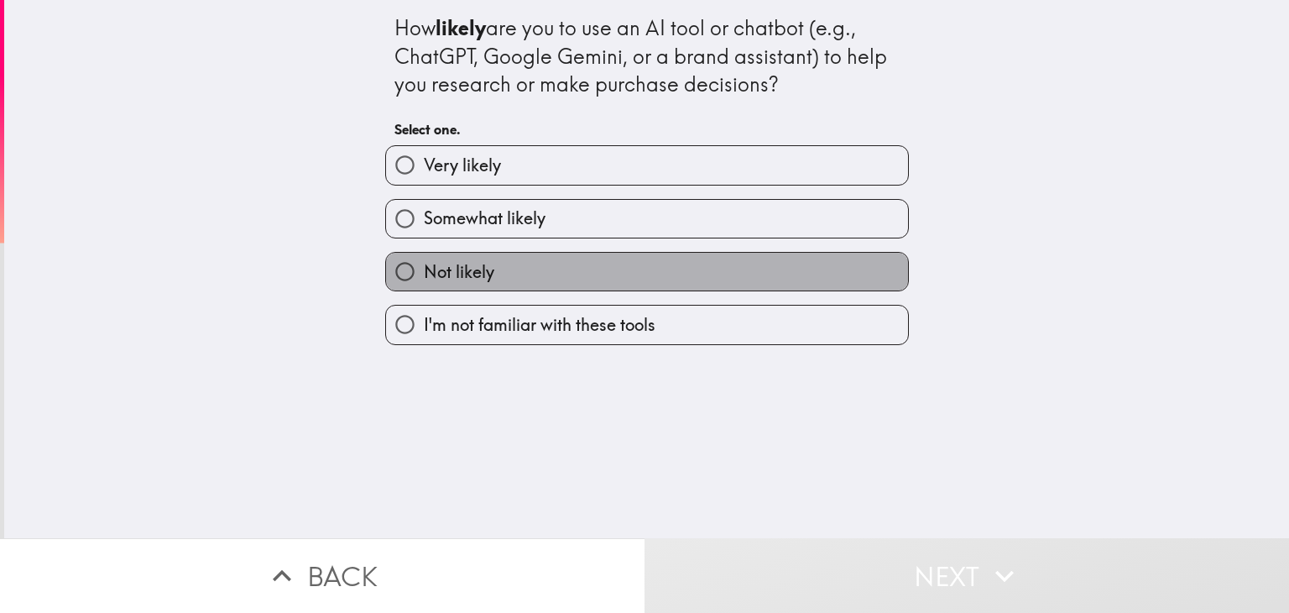
click at [683, 270] on label "Not likely" at bounding box center [647, 272] width 522 height 38
click at [424, 270] on input "Not likely" at bounding box center [405, 272] width 38 height 38
radio input "true"
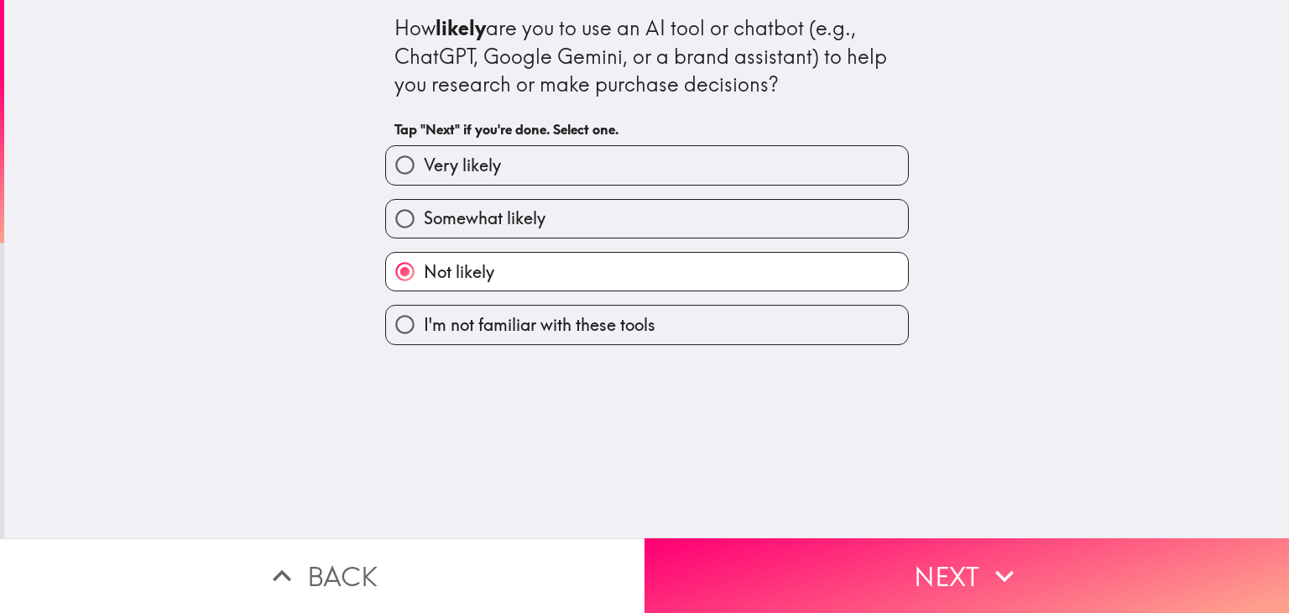
click at [721, 211] on label "Somewhat likely" at bounding box center [647, 219] width 522 height 38
click at [424, 211] on input "Somewhat likely" at bounding box center [405, 219] width 38 height 38
radio input "true"
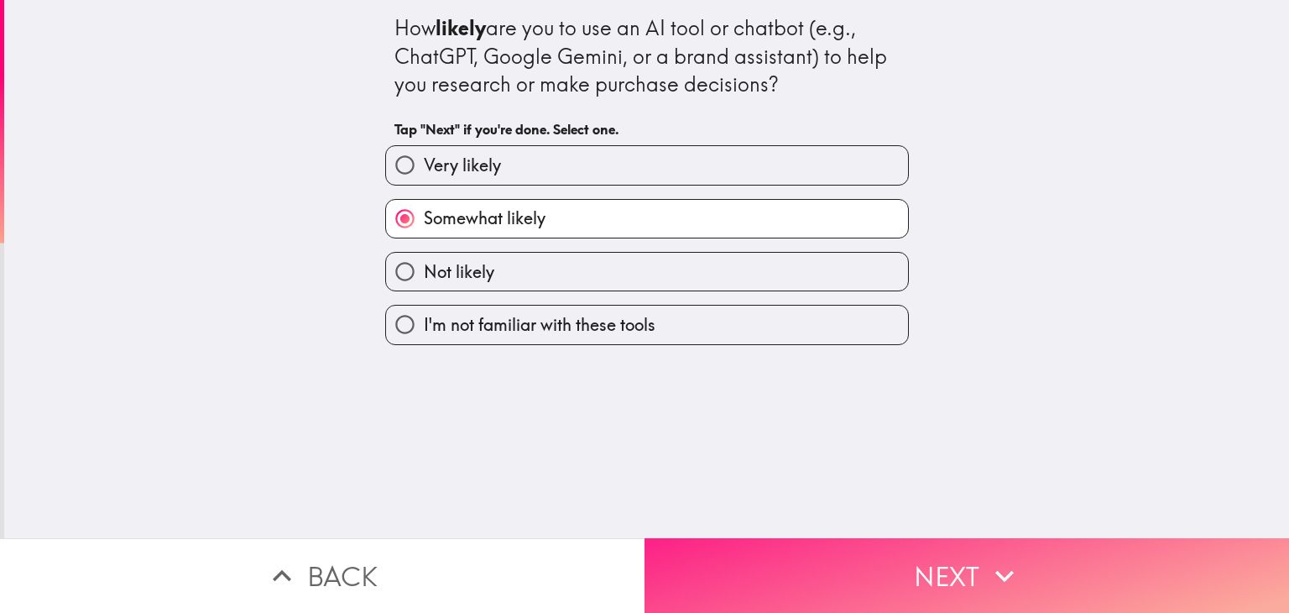
click at [827, 561] on button "Next" at bounding box center [967, 575] width 645 height 75
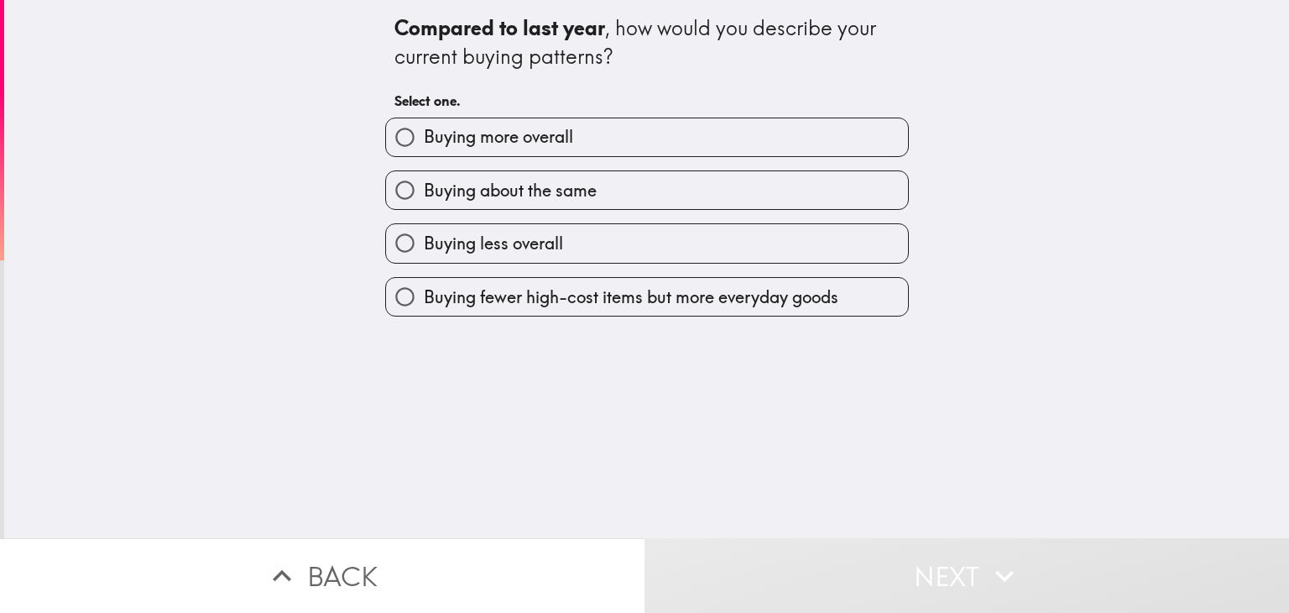
click at [595, 129] on label "Buying more overall" at bounding box center [647, 137] width 522 height 38
click at [424, 129] on input "Buying more overall" at bounding box center [405, 137] width 38 height 38
radio input "true"
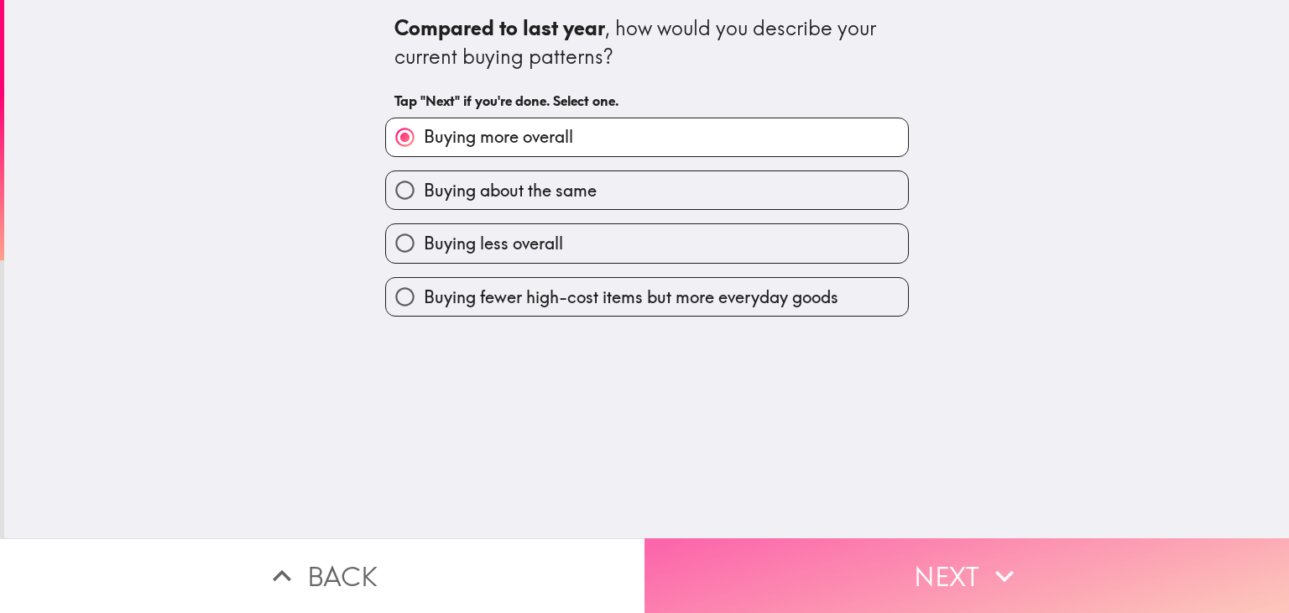
click at [752, 572] on button "Next" at bounding box center [967, 575] width 645 height 75
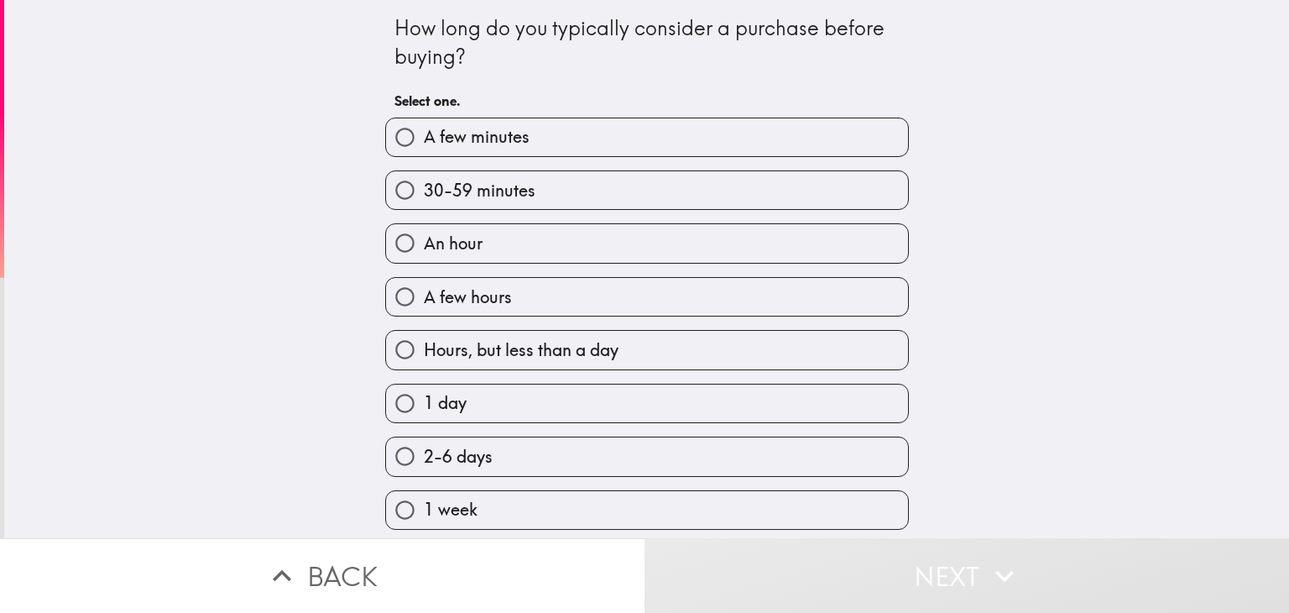
click at [627, 269] on div "A few hours" at bounding box center [640, 290] width 537 height 53
click at [651, 201] on label "30-59 minutes" at bounding box center [647, 190] width 522 height 38
click at [424, 201] on input "30-59 minutes" at bounding box center [405, 190] width 38 height 38
radio input "true"
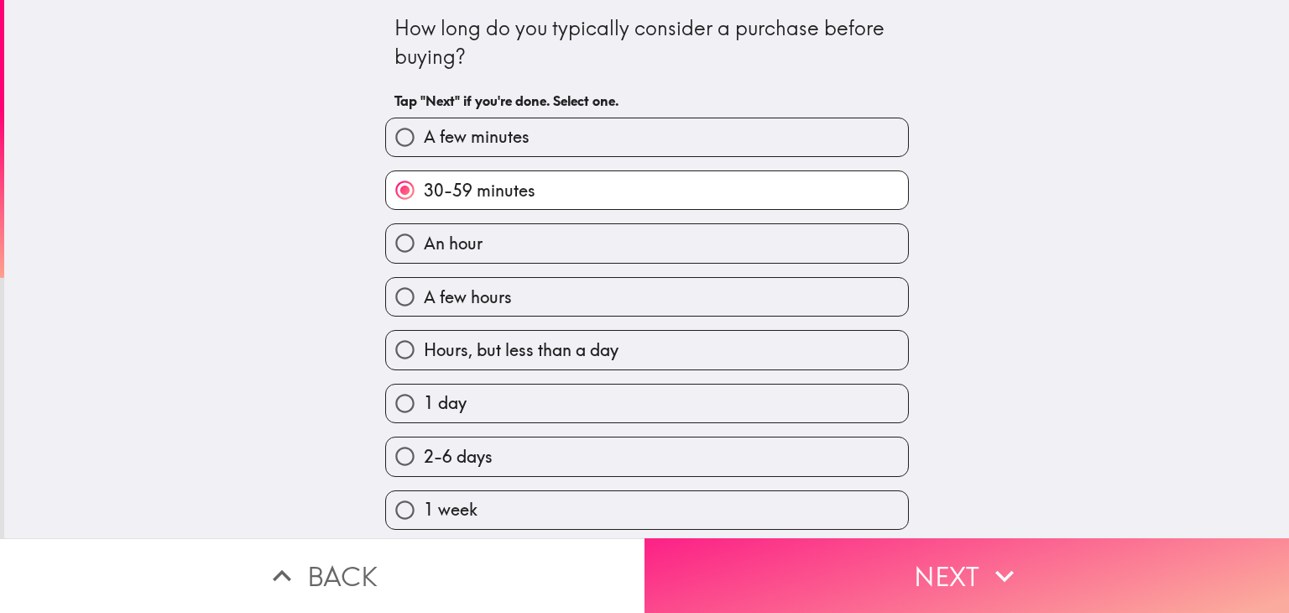
click at [811, 554] on button "Next" at bounding box center [967, 575] width 645 height 75
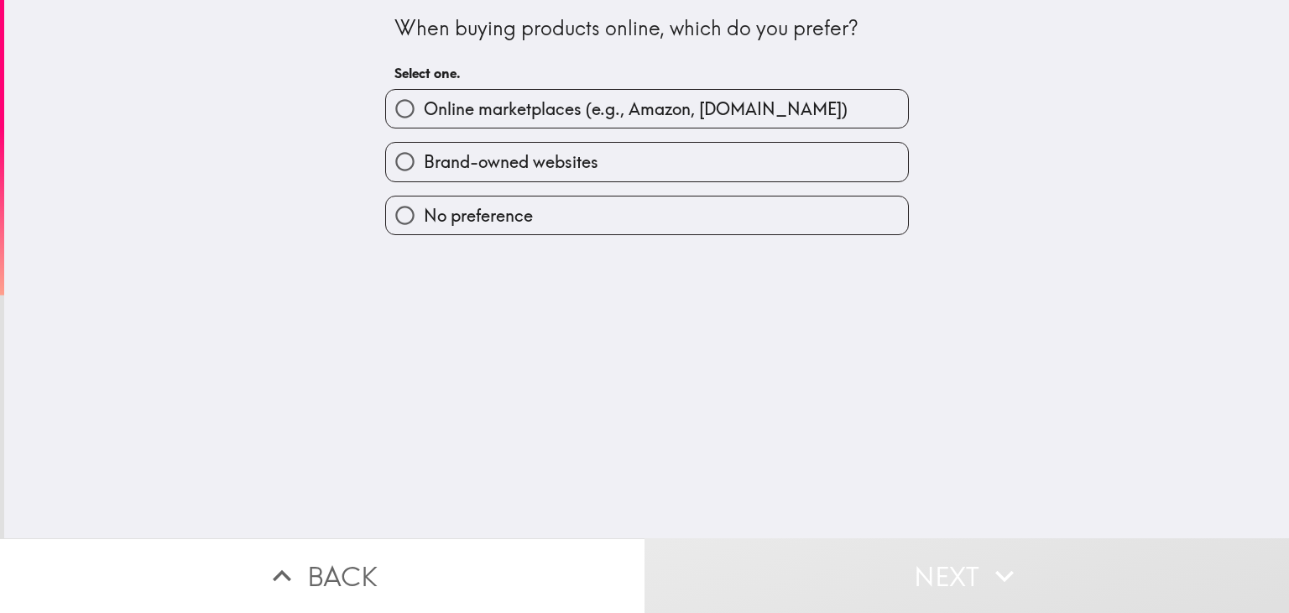
click at [643, 139] on div "Brand-owned websites" at bounding box center [640, 154] width 537 height 53
click at [662, 102] on span "Online marketplaces (e.g., Amazon, [DOMAIN_NAME])" at bounding box center [636, 109] width 424 height 24
click at [424, 102] on input "Online marketplaces (e.g., Amazon, [DOMAIN_NAME])" at bounding box center [405, 109] width 38 height 38
radio input "true"
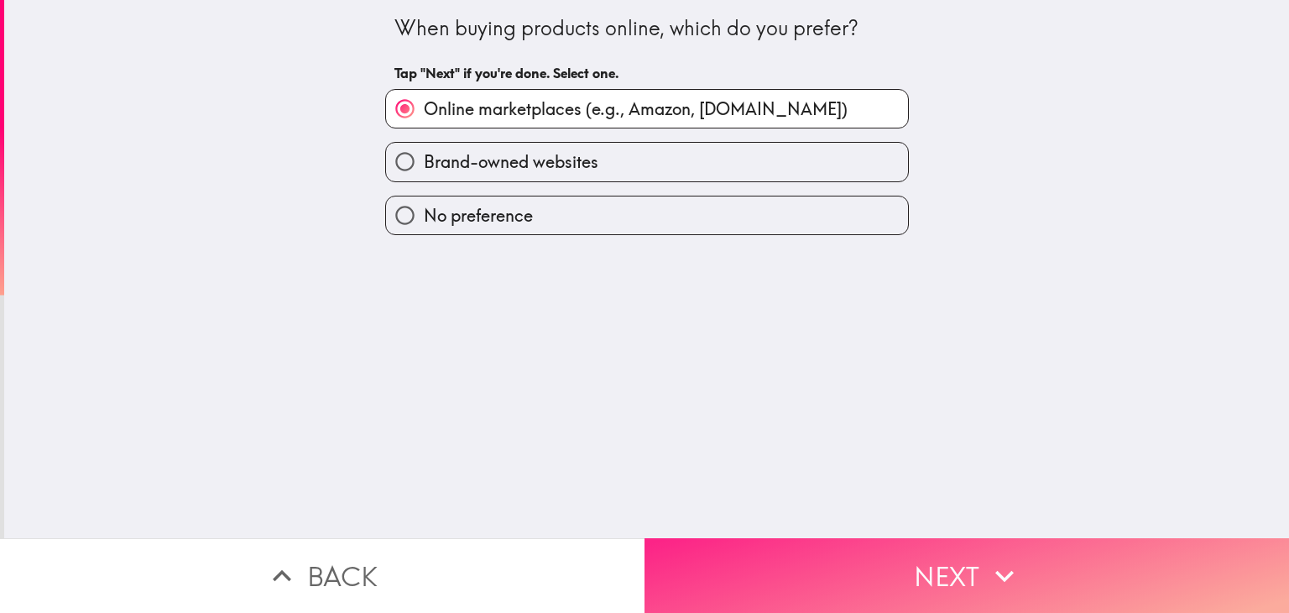
click at [827, 546] on button "Next" at bounding box center [967, 575] width 645 height 75
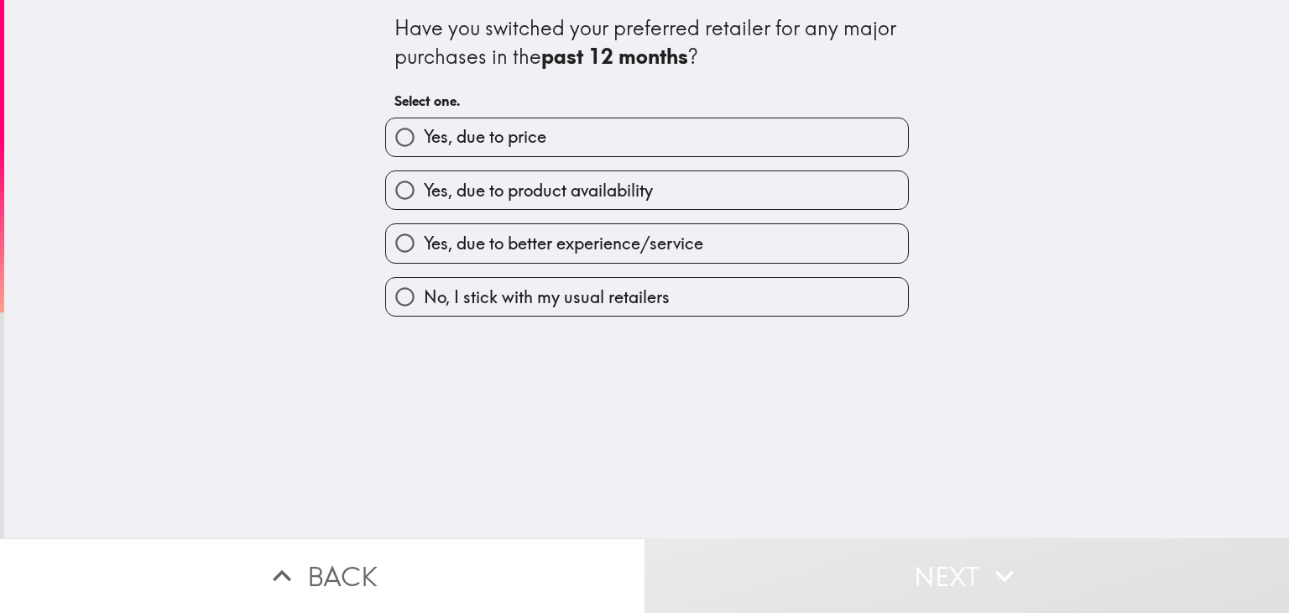
click at [618, 155] on label "Yes, due to price" at bounding box center [647, 137] width 522 height 38
click at [424, 155] on input "Yes, due to price" at bounding box center [405, 137] width 38 height 38
radio input "true"
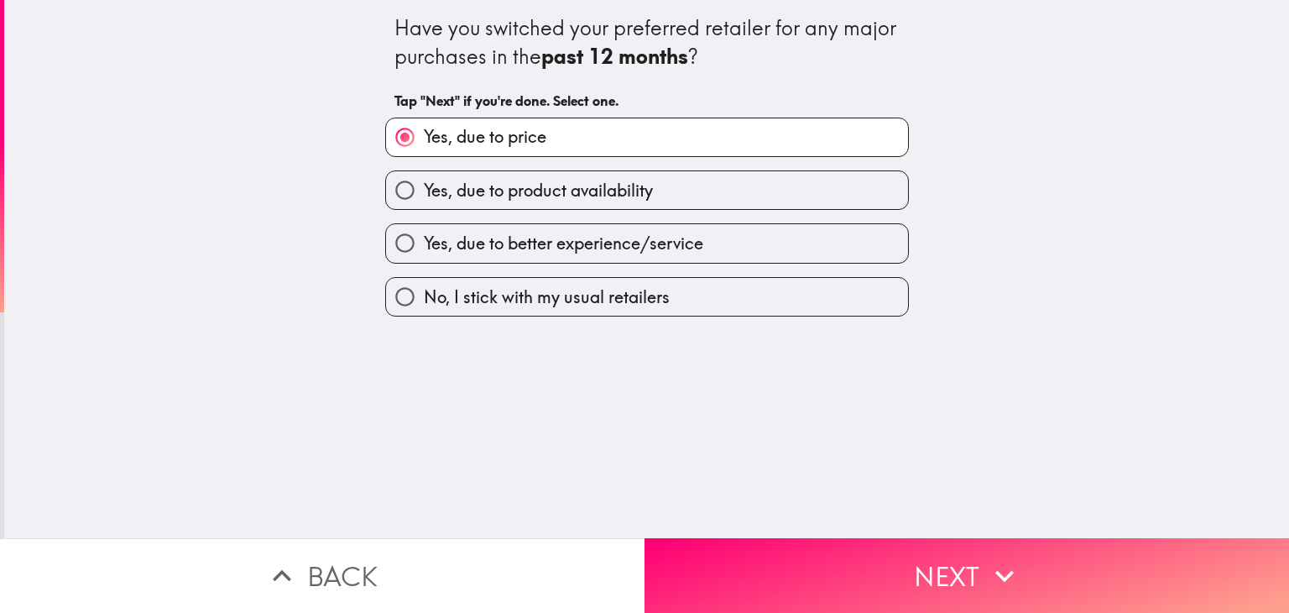
click at [840, 524] on div "Have you switched your preferred retailer for any major purchases in the past 1…" at bounding box center [646, 269] width 1285 height 538
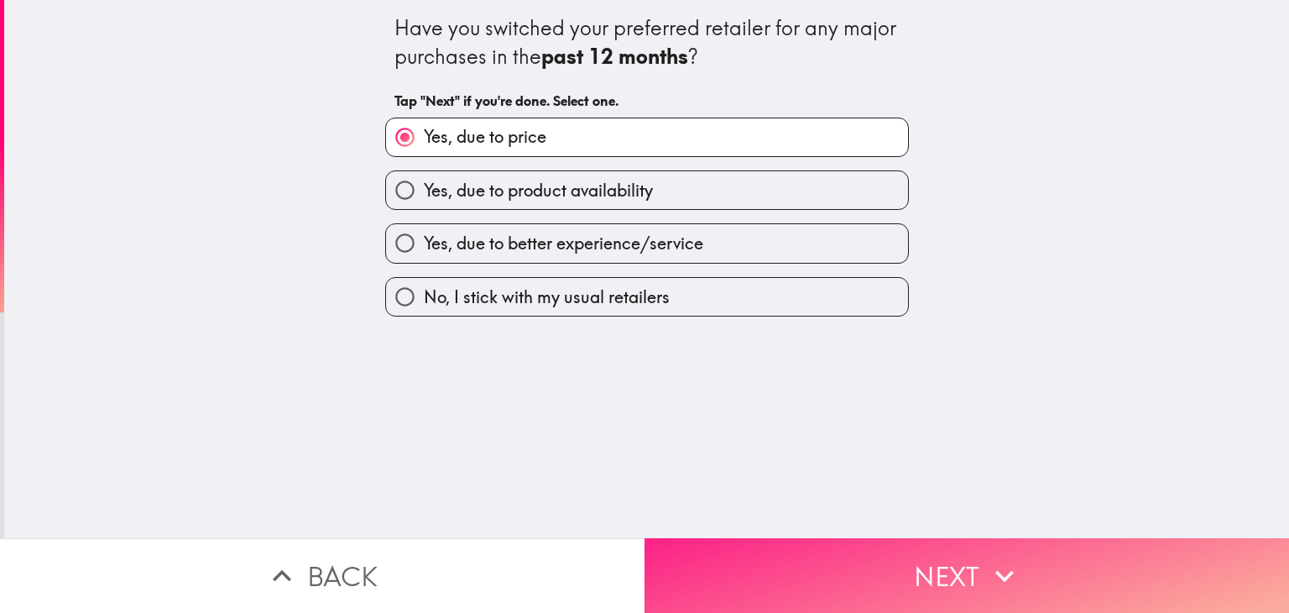
click at [824, 571] on button "Next" at bounding box center [967, 575] width 645 height 75
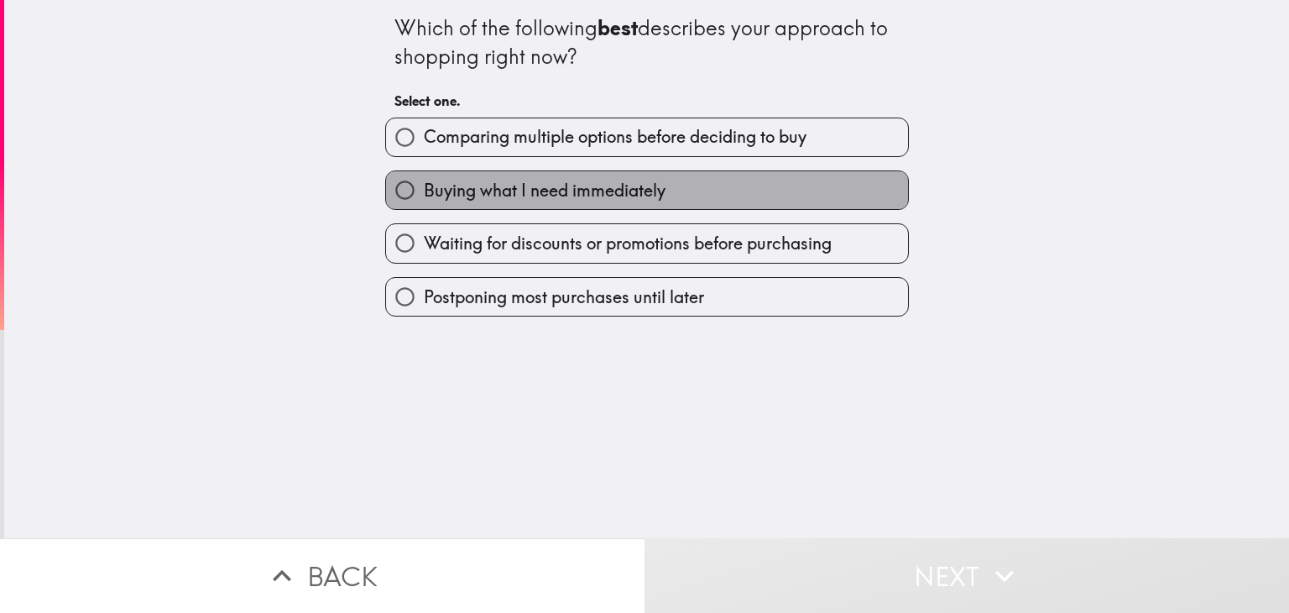
click at [625, 207] on label "Buying what I need immediately" at bounding box center [647, 190] width 522 height 38
click at [424, 207] on input "Buying what I need immediately" at bounding box center [405, 190] width 38 height 38
radio input "true"
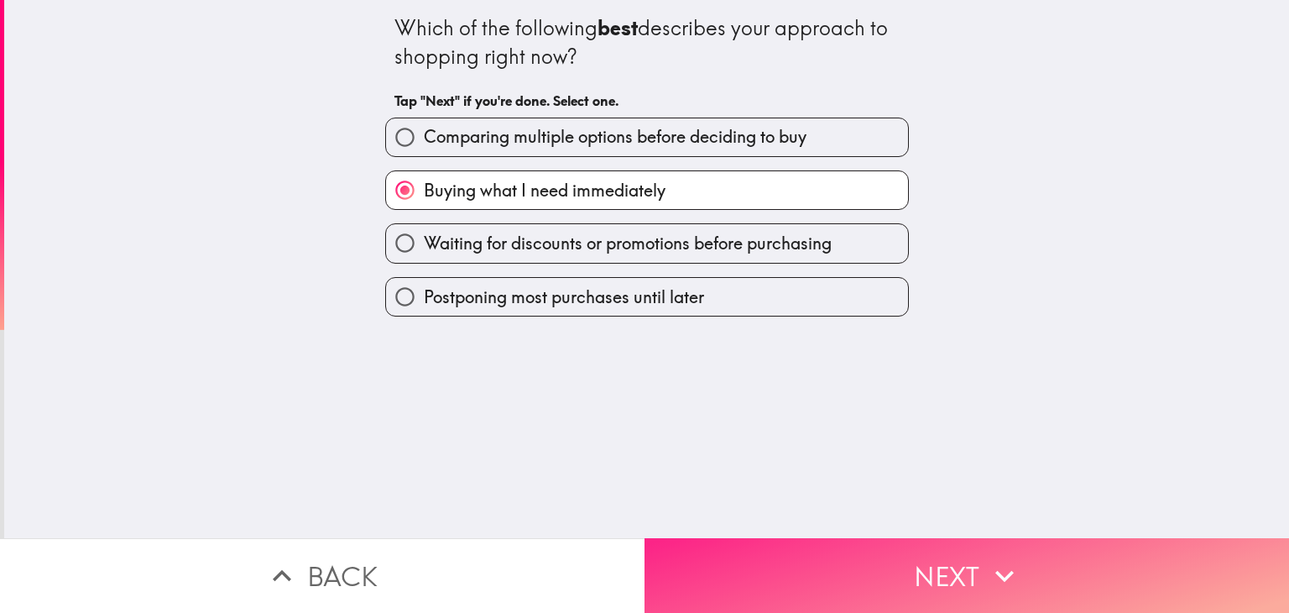
click at [793, 587] on button "Next" at bounding box center [967, 575] width 645 height 75
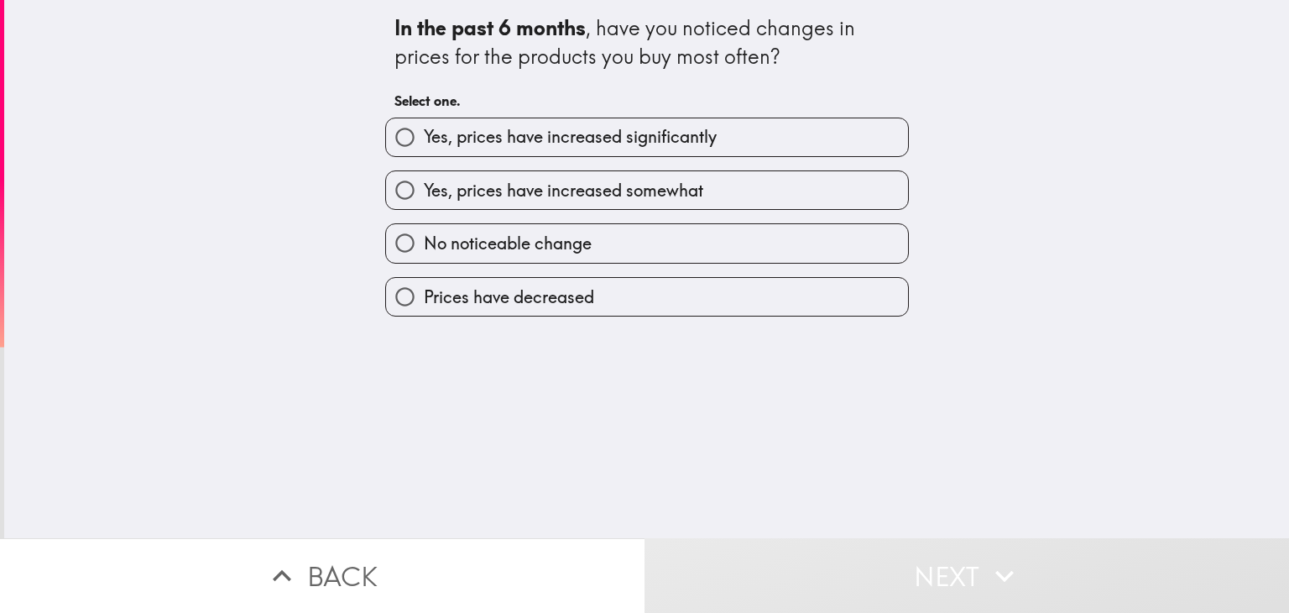
drag, startPoint x: 643, startPoint y: 193, endPoint x: 655, endPoint y: 154, distance: 41.2
click at [645, 186] on span "Yes, prices have increased somewhat" at bounding box center [564, 191] width 280 height 24
click at [424, 186] on input "Yes, prices have increased somewhat" at bounding box center [405, 190] width 38 height 38
radio input "true"
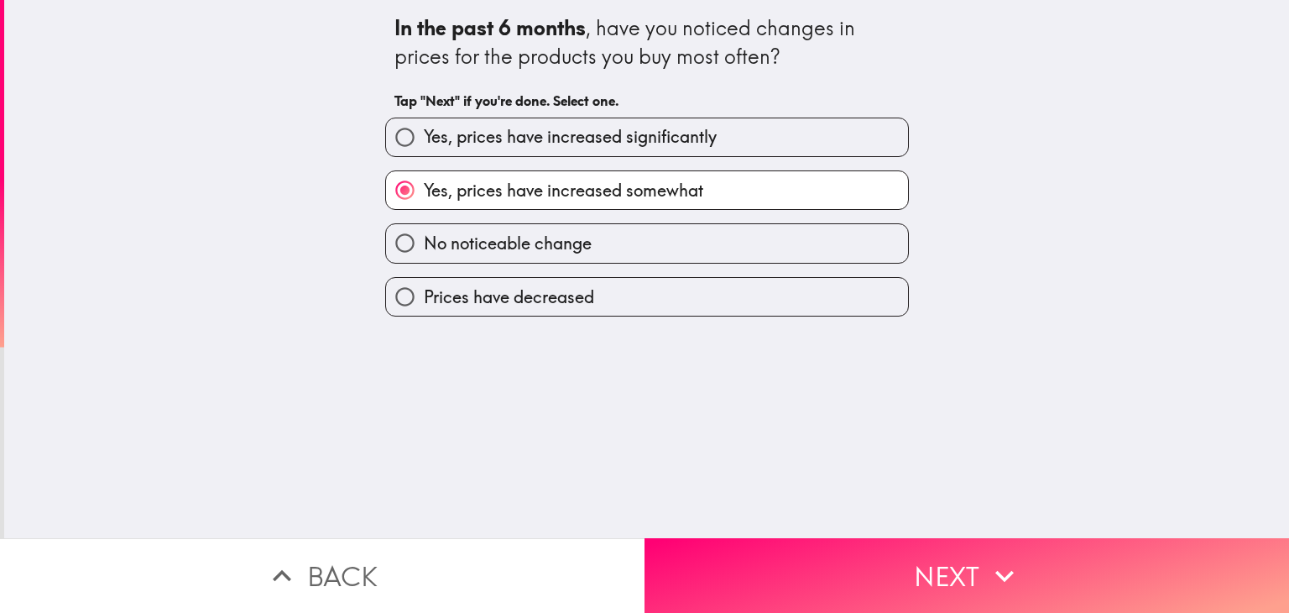
click at [656, 153] on label "Yes, prices have increased significantly" at bounding box center [647, 137] width 522 height 38
click at [424, 153] on input "Yes, prices have increased significantly" at bounding box center [405, 137] width 38 height 38
radio input "true"
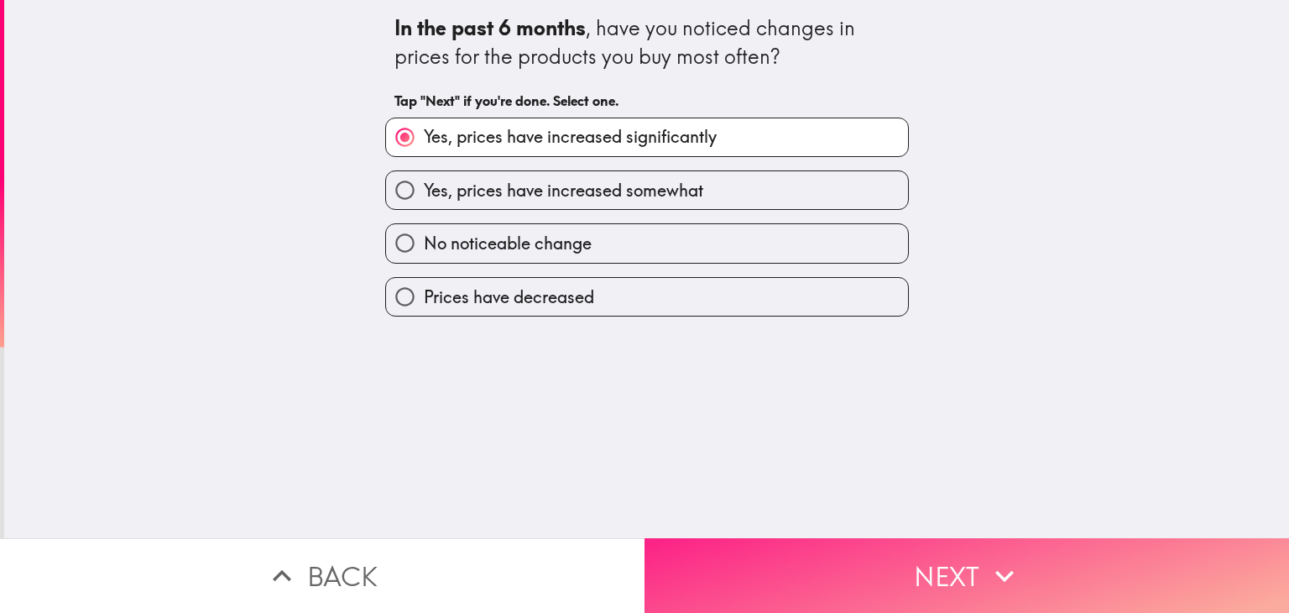
click at [846, 538] on button "Next" at bounding box center [967, 575] width 645 height 75
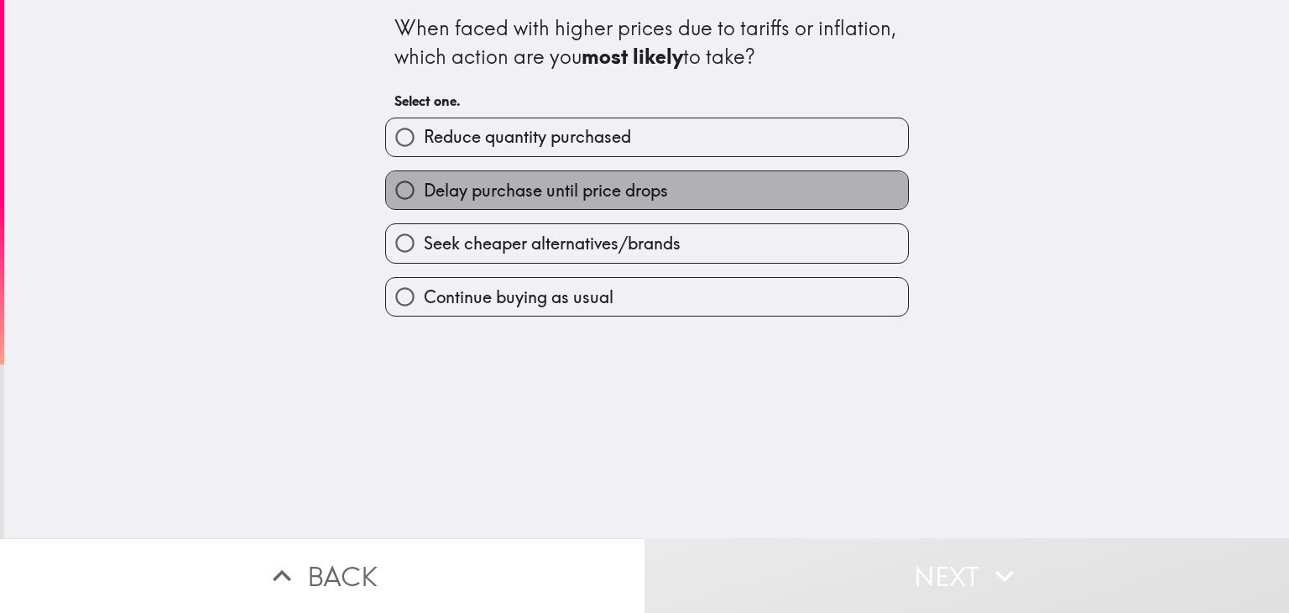
click at [571, 175] on label "Delay purchase until price drops" at bounding box center [647, 190] width 522 height 38
click at [424, 175] on input "Delay purchase until price drops" at bounding box center [405, 190] width 38 height 38
radio input "true"
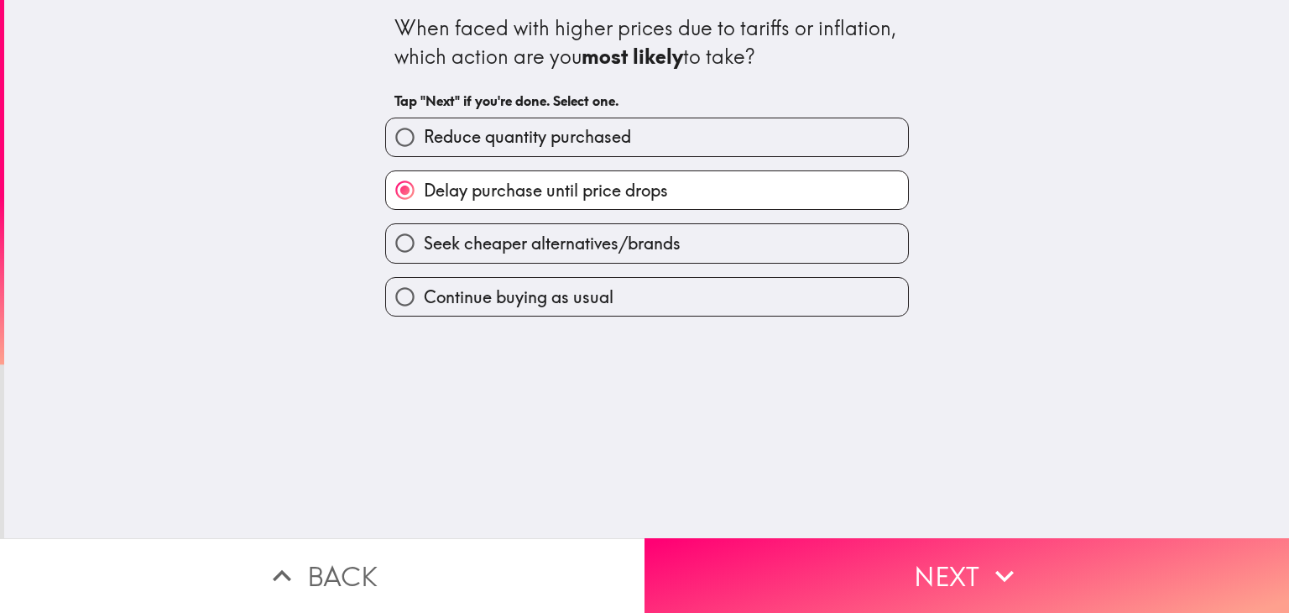
click at [882, 488] on div "When faced with higher prices due to tariffs or inflation, which action are you…" at bounding box center [646, 269] width 1285 height 538
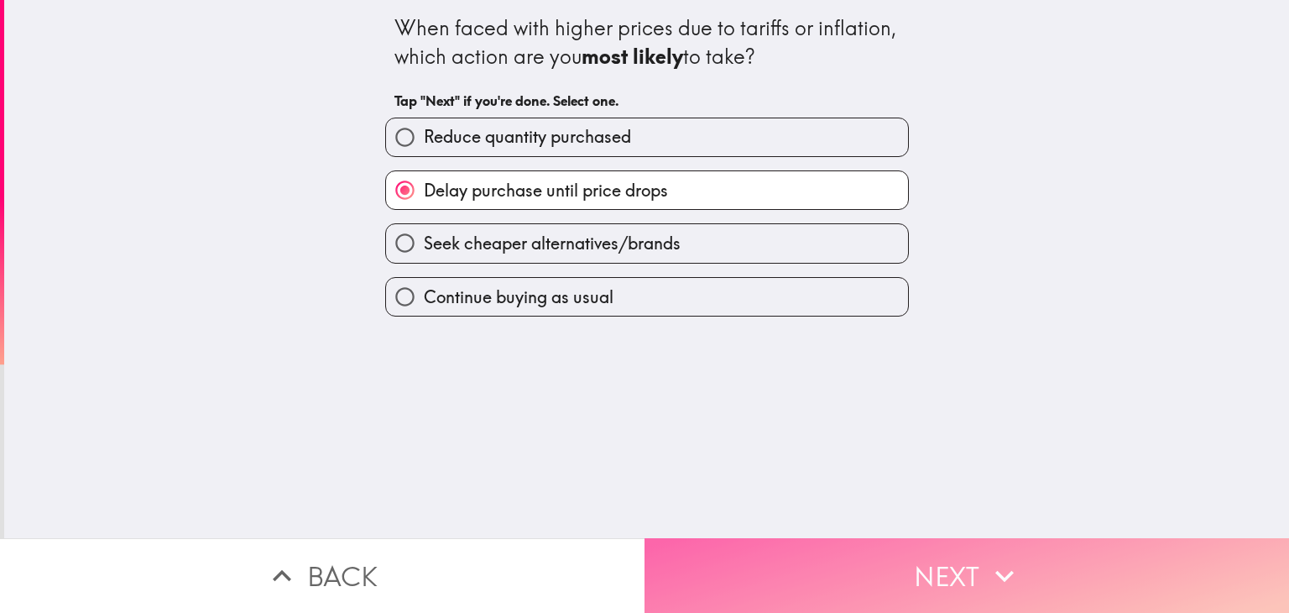
drag, startPoint x: 880, startPoint y: 547, endPoint x: 793, endPoint y: 438, distance: 138.6
click at [879, 547] on button "Next" at bounding box center [967, 575] width 645 height 75
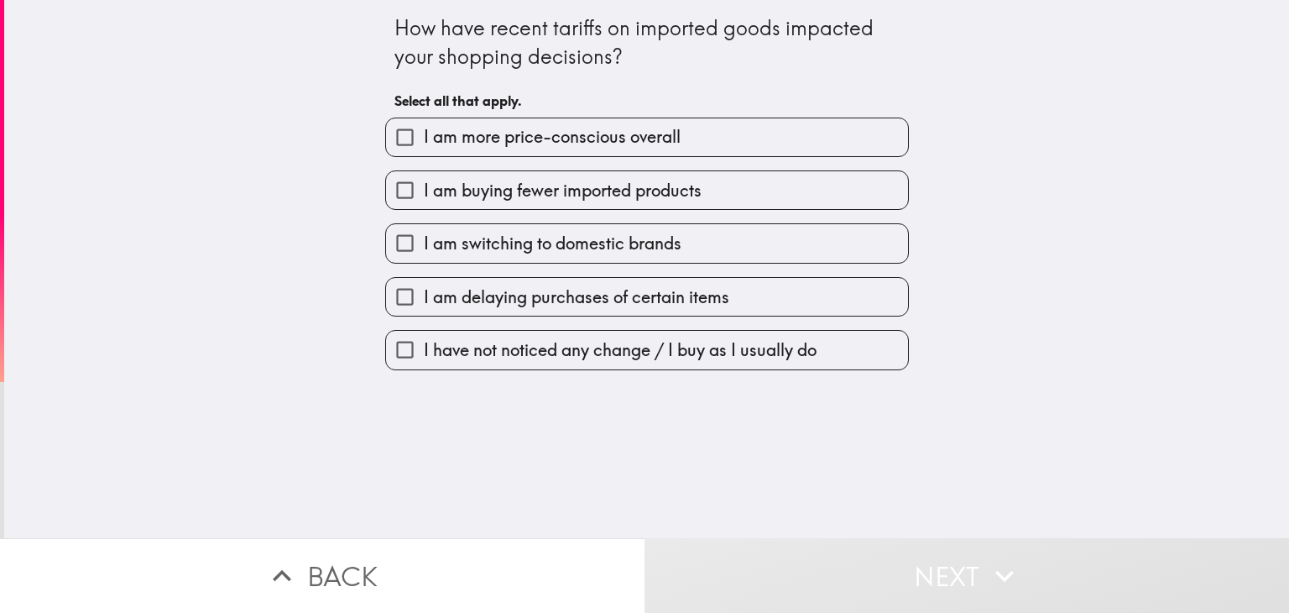
click at [592, 171] on label "I am buying fewer imported products" at bounding box center [647, 190] width 522 height 38
click at [424, 171] on input "I am buying fewer imported products" at bounding box center [405, 190] width 38 height 38
checkbox input "true"
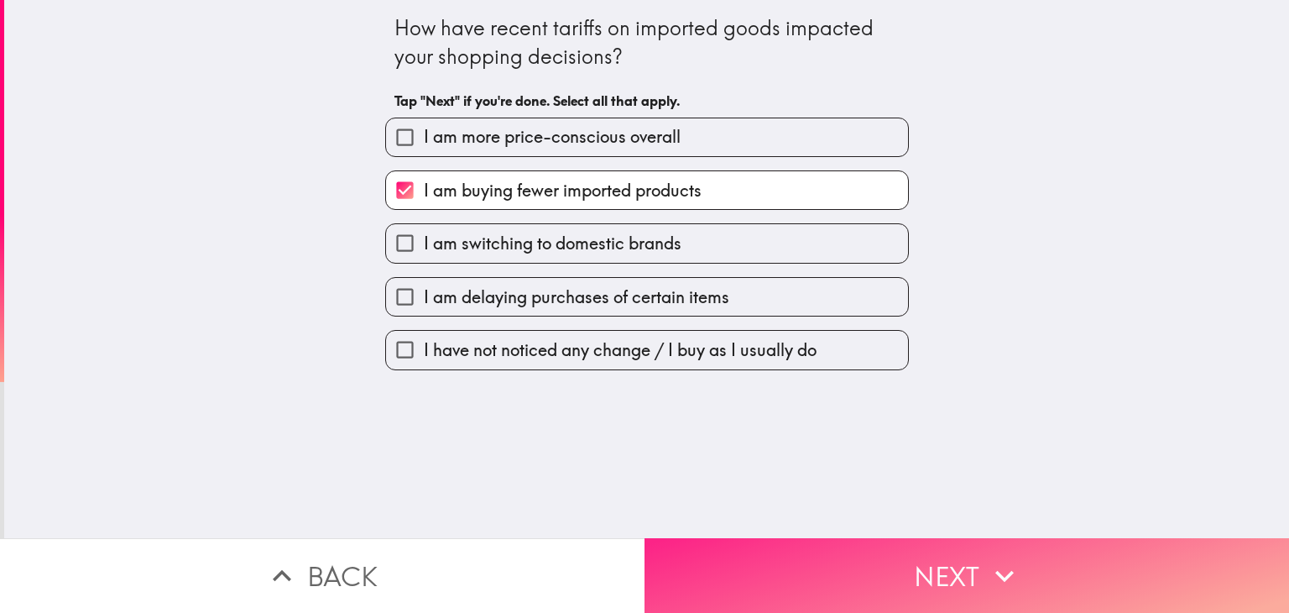
drag, startPoint x: 735, startPoint y: 510, endPoint x: 740, endPoint y: 534, distance: 24.9
click at [738, 513] on div "How have recent tariffs on imported goods impacted your shopping decisions? Tap…" at bounding box center [646, 269] width 1285 height 538
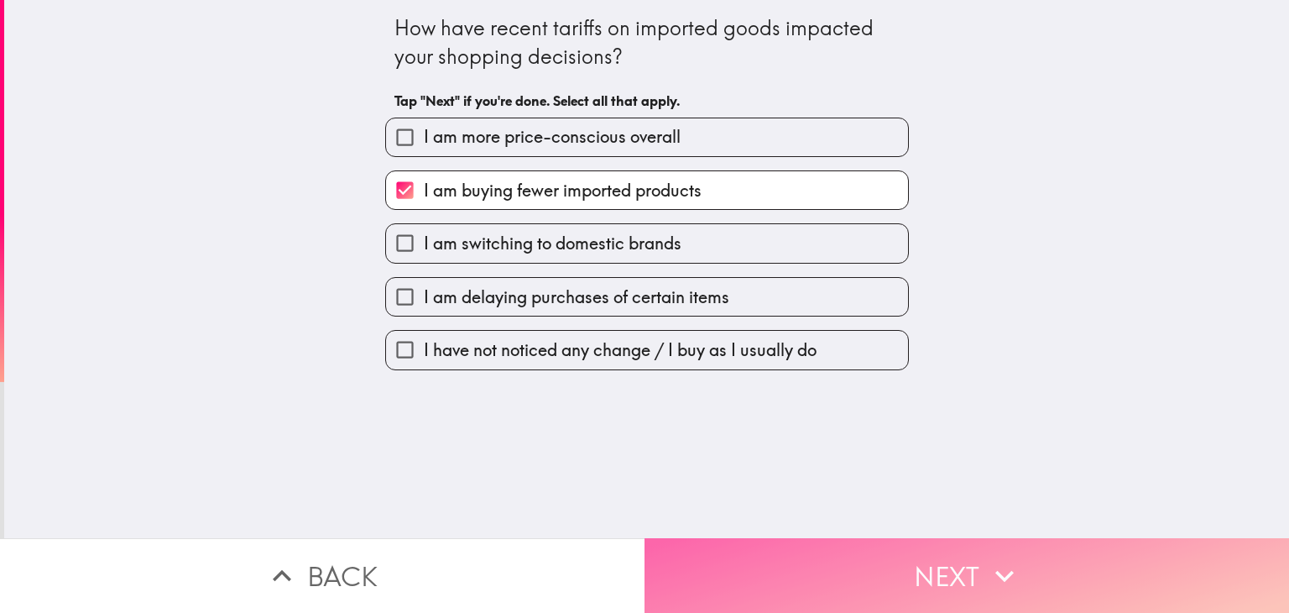
click at [741, 538] on button "Next" at bounding box center [967, 575] width 645 height 75
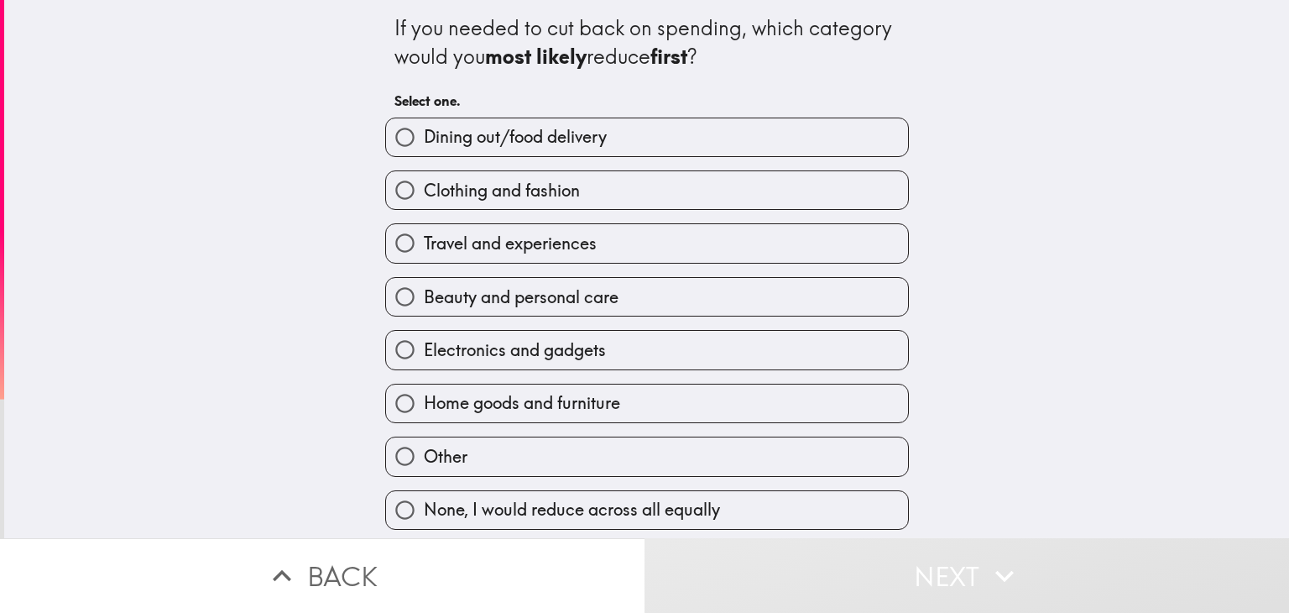
click at [592, 127] on span "Dining out/food delivery" at bounding box center [515, 137] width 183 height 24
click at [424, 127] on input "Dining out/food delivery" at bounding box center [405, 137] width 38 height 38
radio input "true"
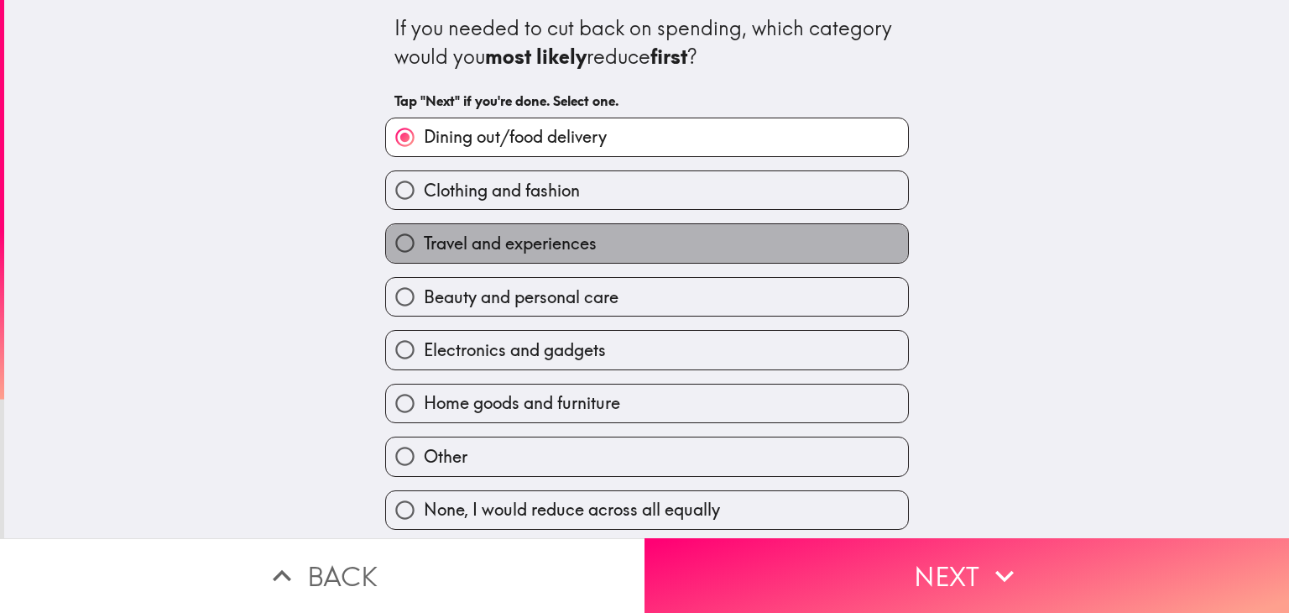
click at [692, 228] on label "Travel and experiences" at bounding box center [647, 243] width 522 height 38
click at [424, 228] on input "Travel and experiences" at bounding box center [405, 243] width 38 height 38
radio input "true"
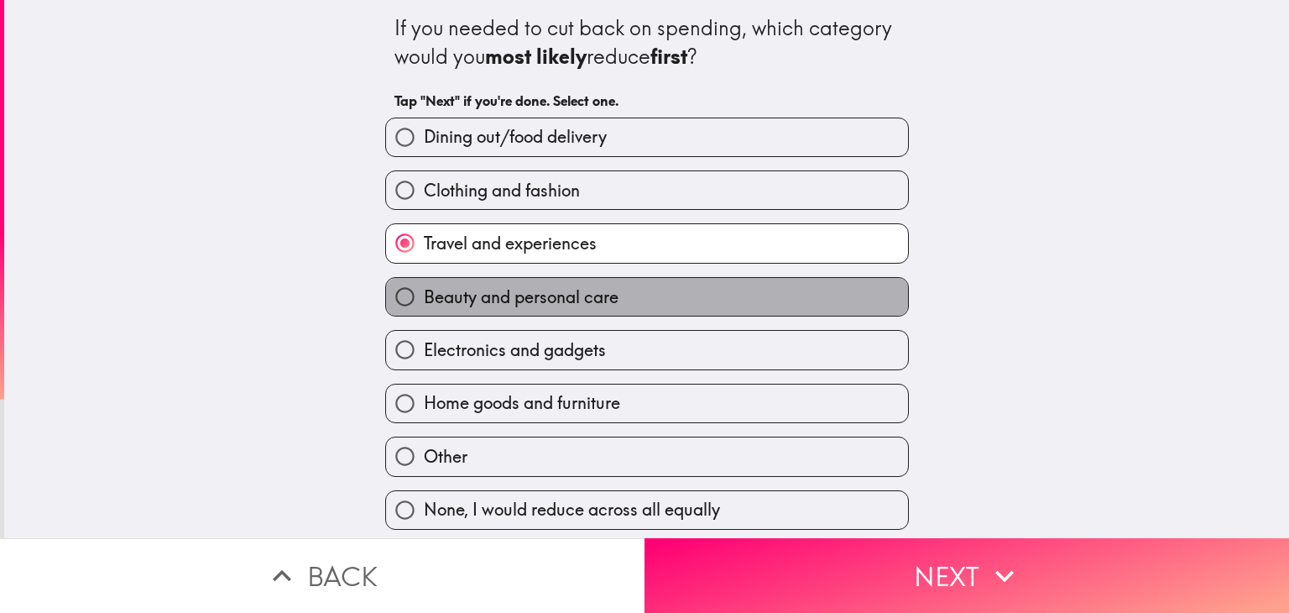
drag, startPoint x: 711, startPoint y: 305, endPoint x: 773, endPoint y: 376, distance: 94.6
click at [711, 306] on label "Beauty and personal care" at bounding box center [647, 297] width 522 height 38
click at [424, 306] on input "Beauty and personal care" at bounding box center [405, 297] width 38 height 38
radio input "true"
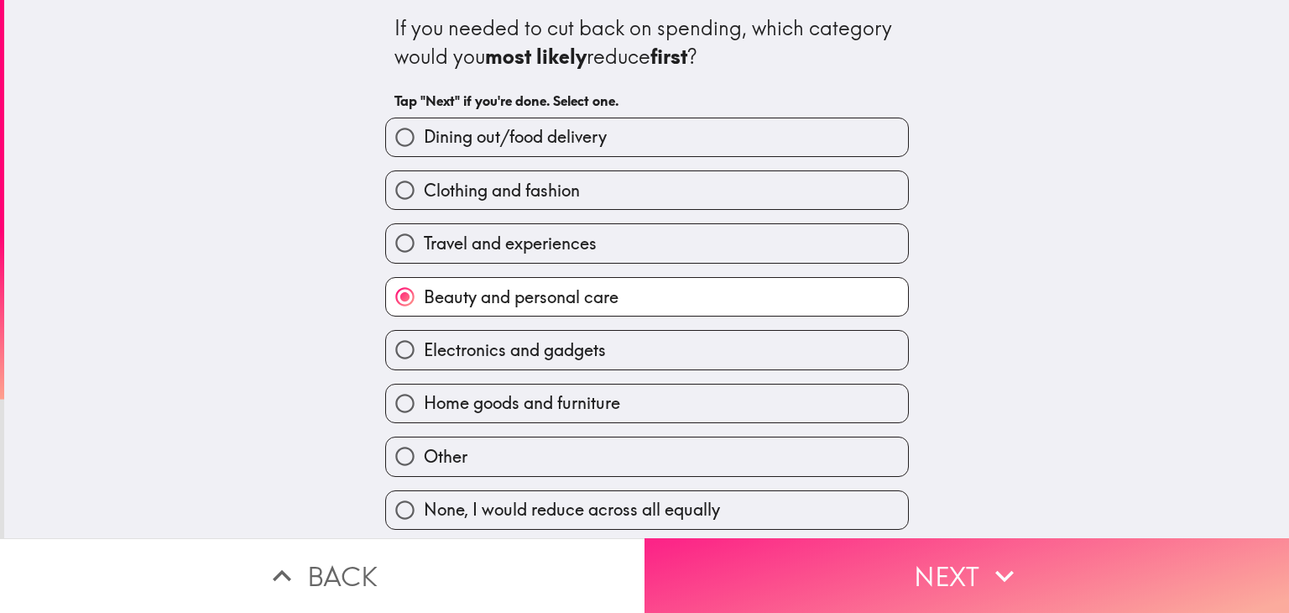
click at [925, 590] on button "Next" at bounding box center [967, 575] width 645 height 75
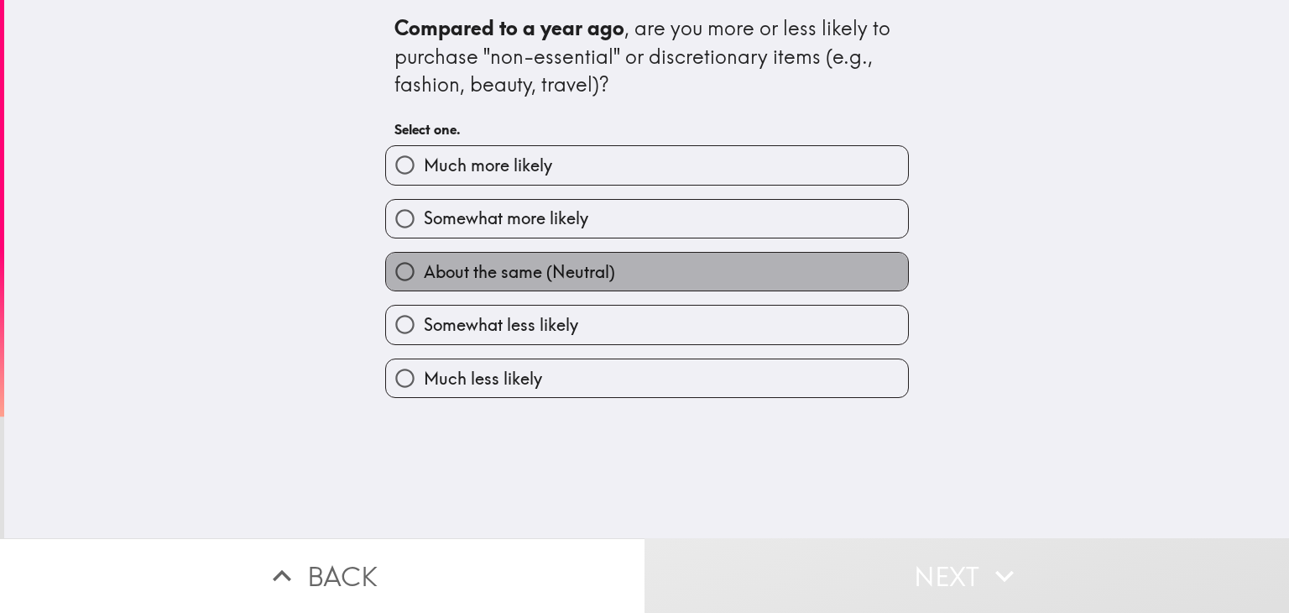
click at [715, 256] on label "About the same (Neutral)" at bounding box center [647, 272] width 522 height 38
click at [424, 256] on input "About the same (Neutral)" at bounding box center [405, 272] width 38 height 38
radio input "true"
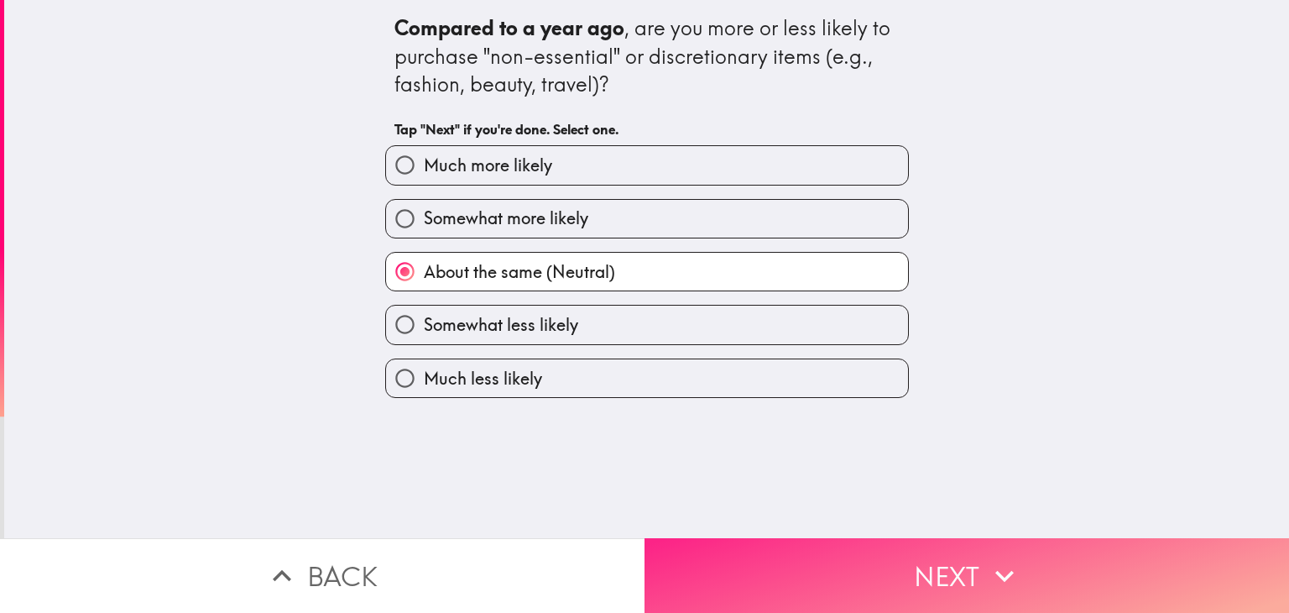
click at [881, 539] on button "Next" at bounding box center [967, 575] width 645 height 75
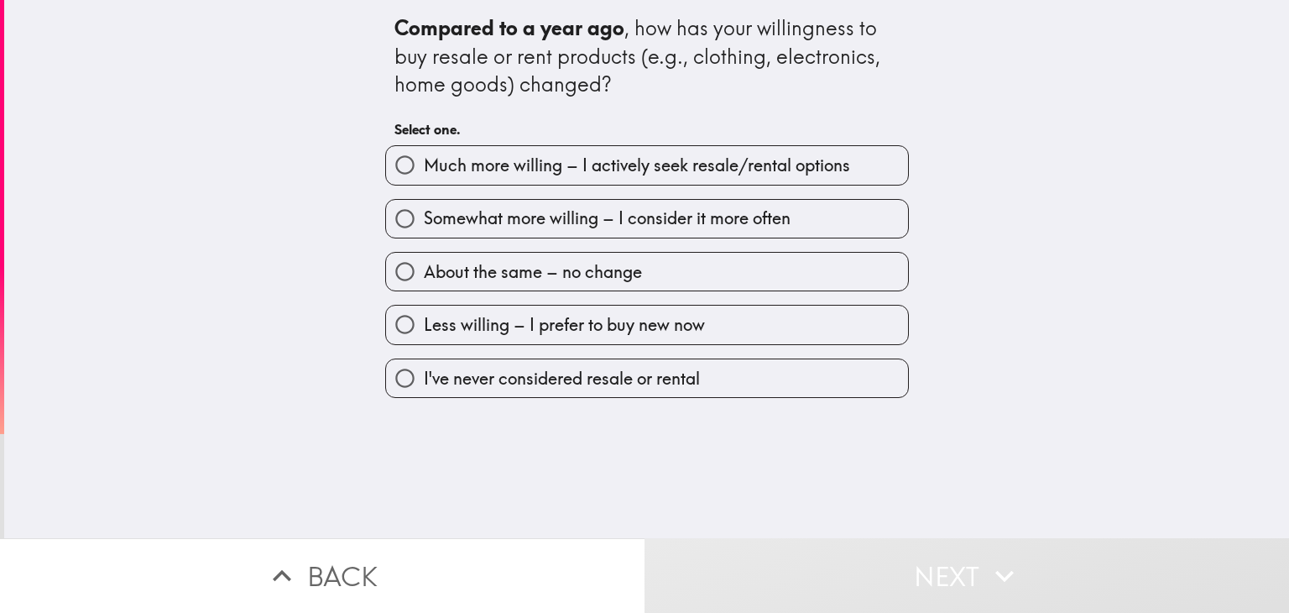
click at [658, 115] on div "Compared to a year ago , how has your willingness to buy resale or rent product…" at bounding box center [647, 79] width 505 height 132
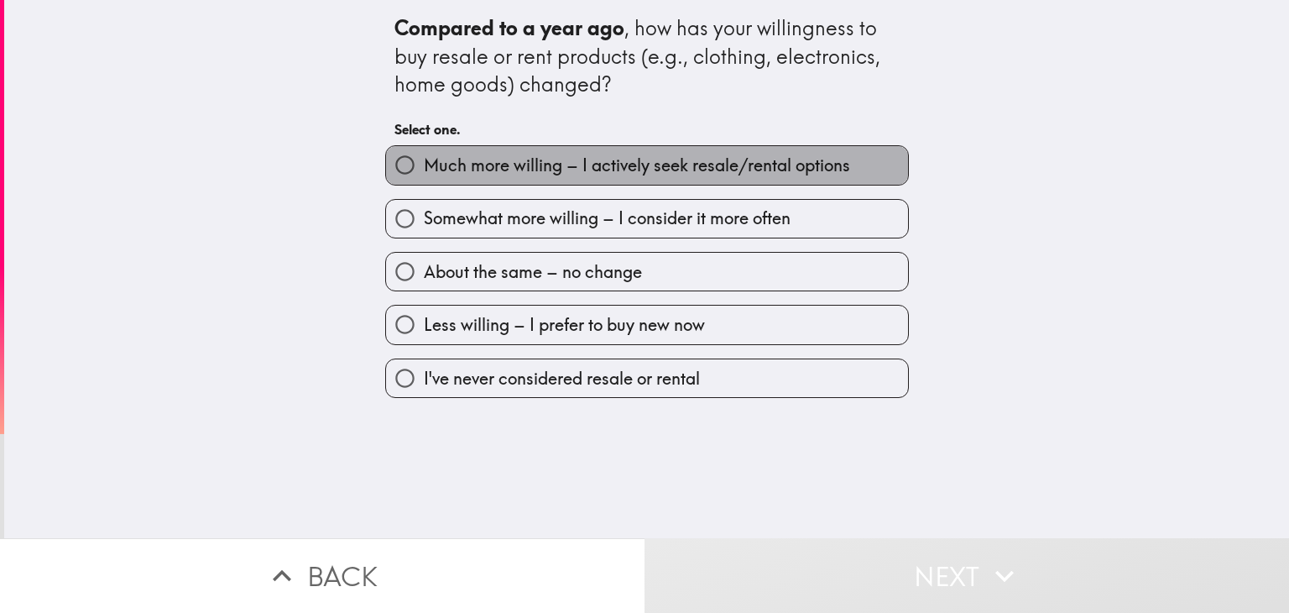
click at [655, 169] on span "Much more willing – I actively seek resale/rental options" at bounding box center [637, 166] width 426 height 24
click at [424, 169] on input "Much more willing – I actively seek resale/rental options" at bounding box center [405, 165] width 38 height 38
radio input "true"
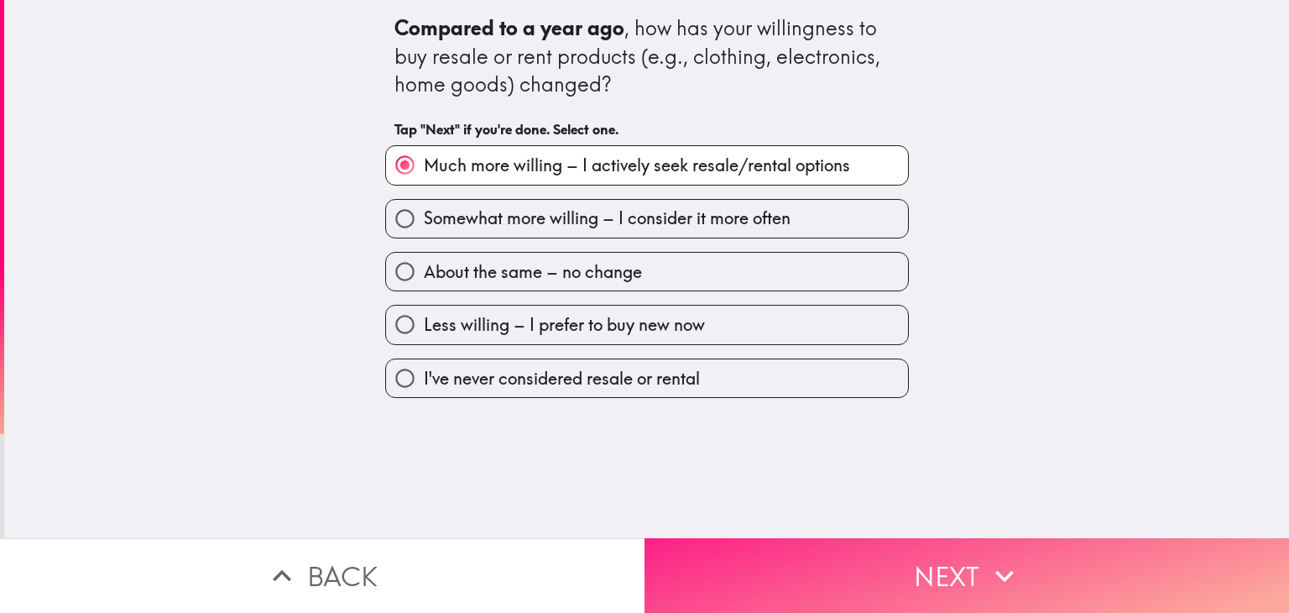
click at [880, 556] on button "Next" at bounding box center [967, 575] width 645 height 75
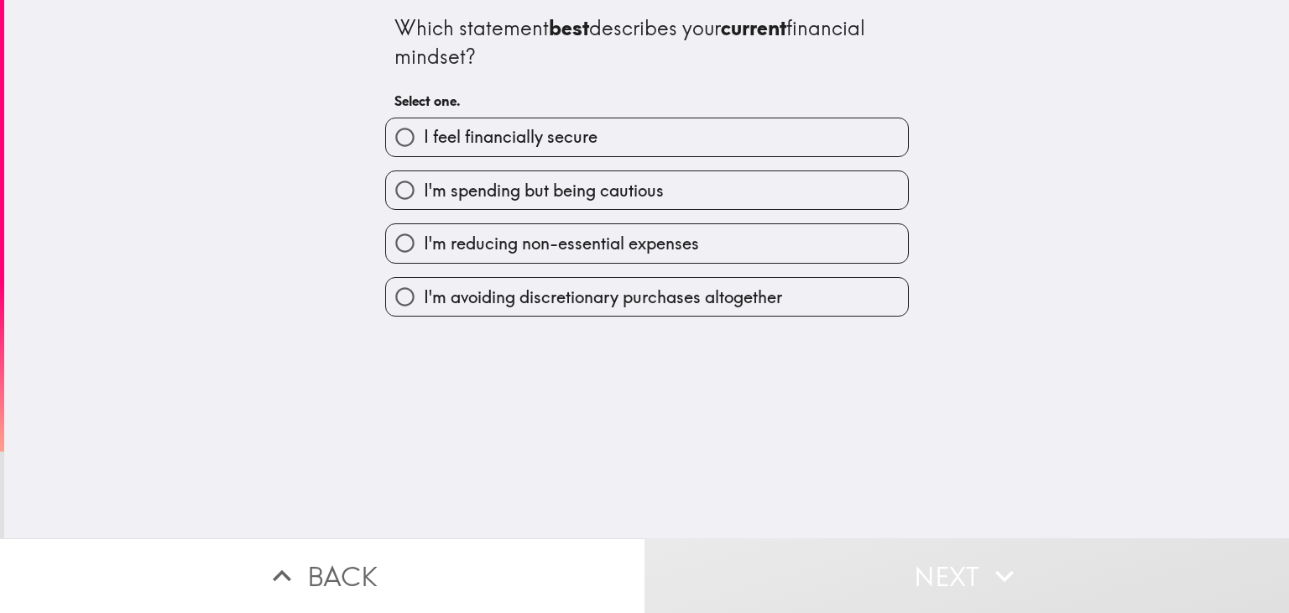
click at [732, 233] on label "I'm reducing non-essential expenses" at bounding box center [647, 243] width 522 height 38
click at [424, 233] on input "I'm reducing non-essential expenses" at bounding box center [405, 243] width 38 height 38
radio input "true"
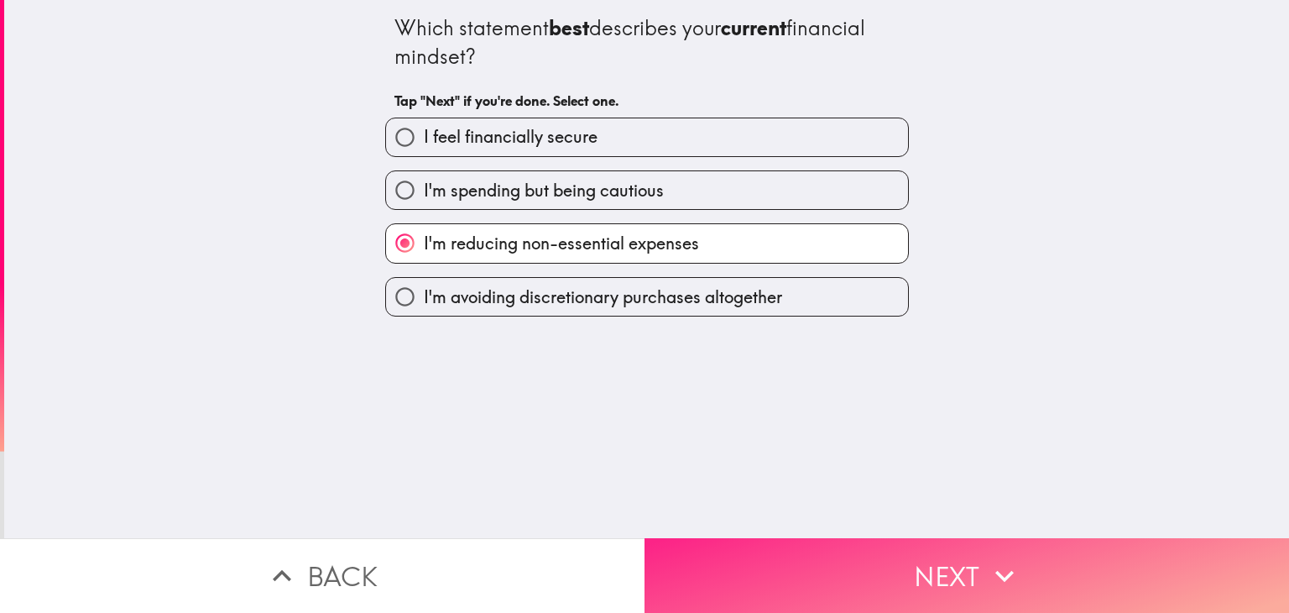
click at [895, 548] on button "Next" at bounding box center [967, 575] width 645 height 75
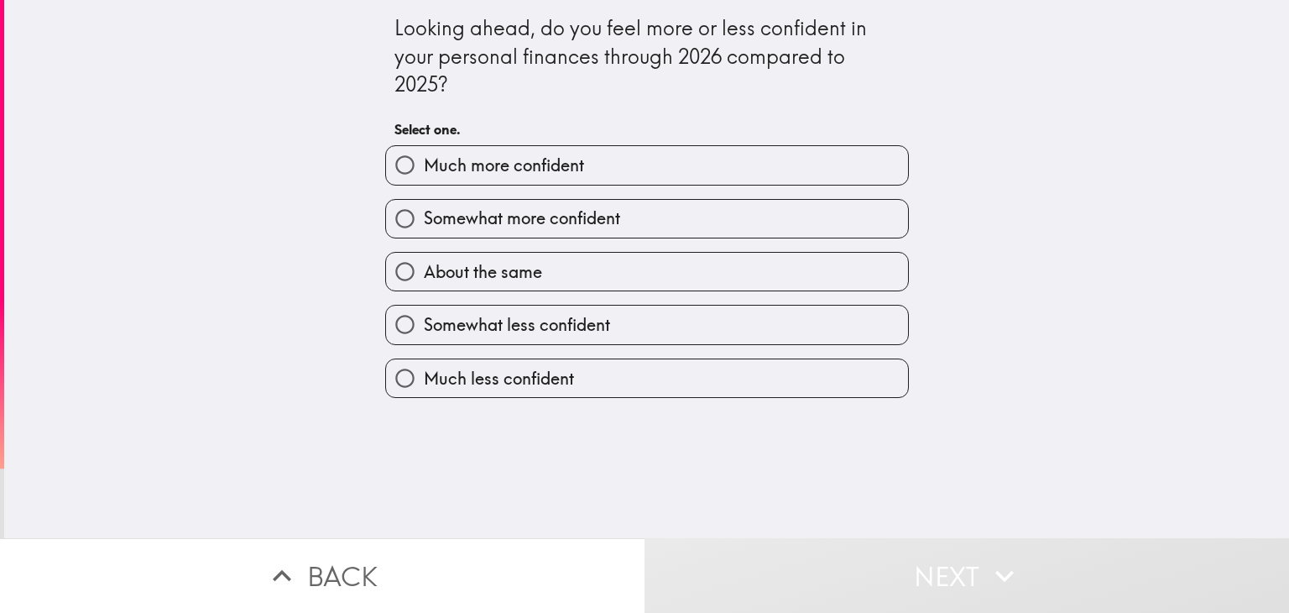
click at [719, 244] on div "About the same" at bounding box center [640, 264] width 537 height 53
click at [593, 212] on span "Somewhat more confident" at bounding box center [522, 219] width 196 height 24
click at [424, 212] on input "Somewhat more confident" at bounding box center [405, 219] width 38 height 38
radio input "true"
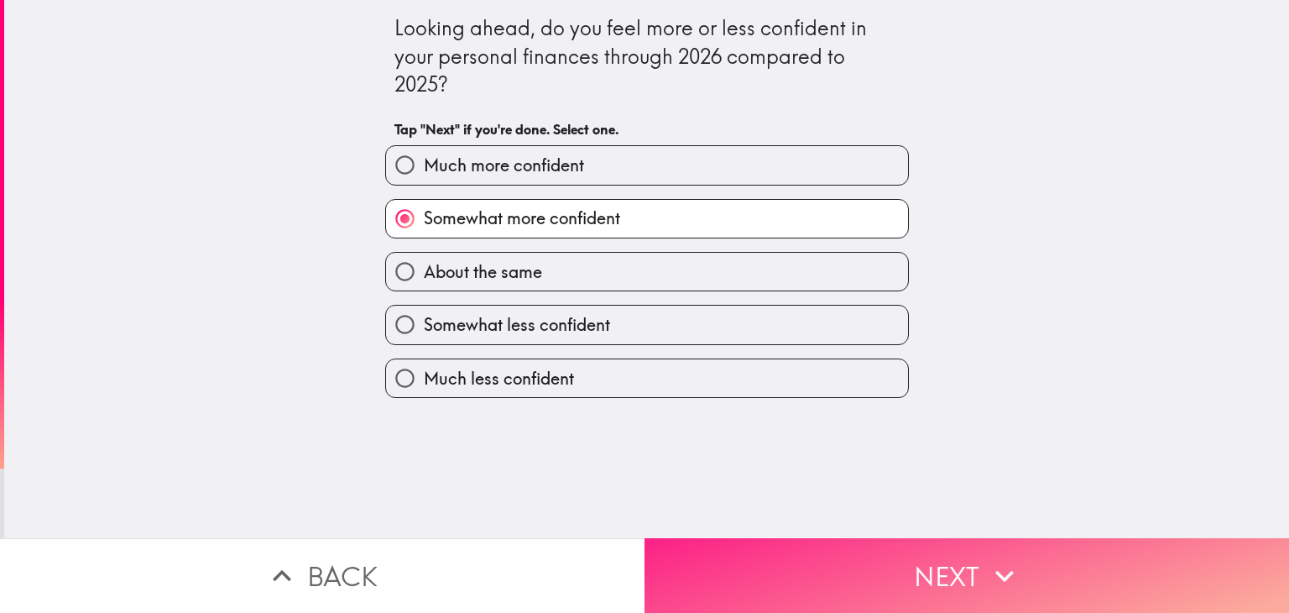
click at [819, 552] on button "Next" at bounding box center [967, 575] width 645 height 75
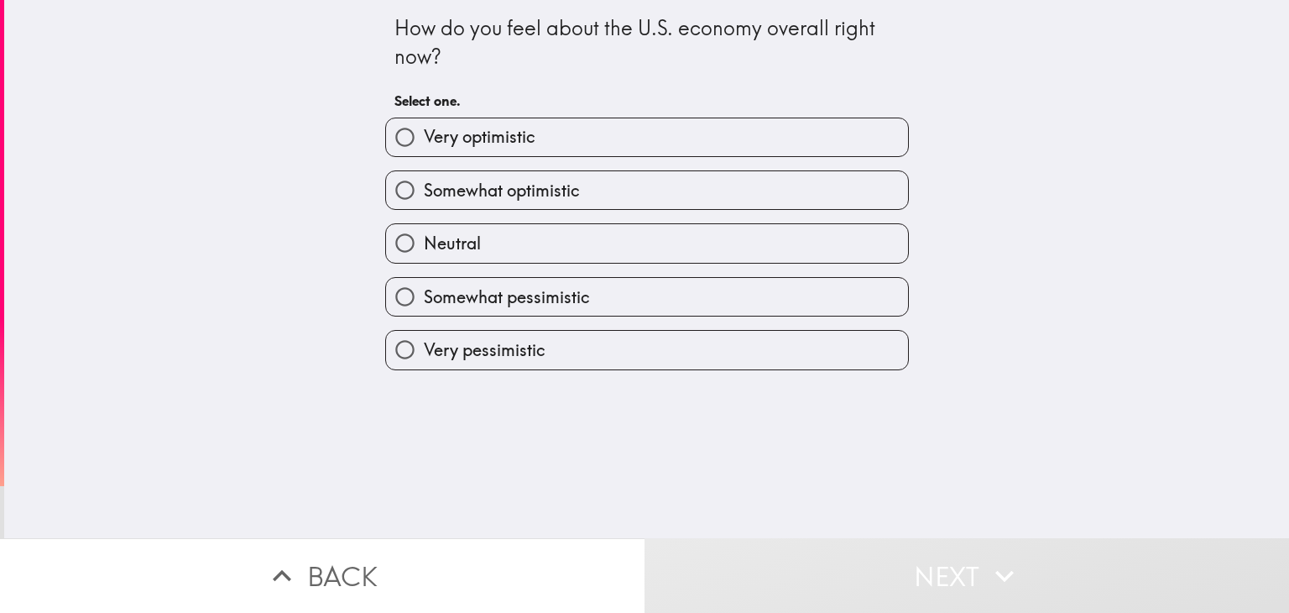
click at [627, 176] on label "Somewhat optimistic" at bounding box center [647, 190] width 522 height 38
click at [424, 176] on input "Somewhat optimistic" at bounding box center [405, 190] width 38 height 38
radio input "true"
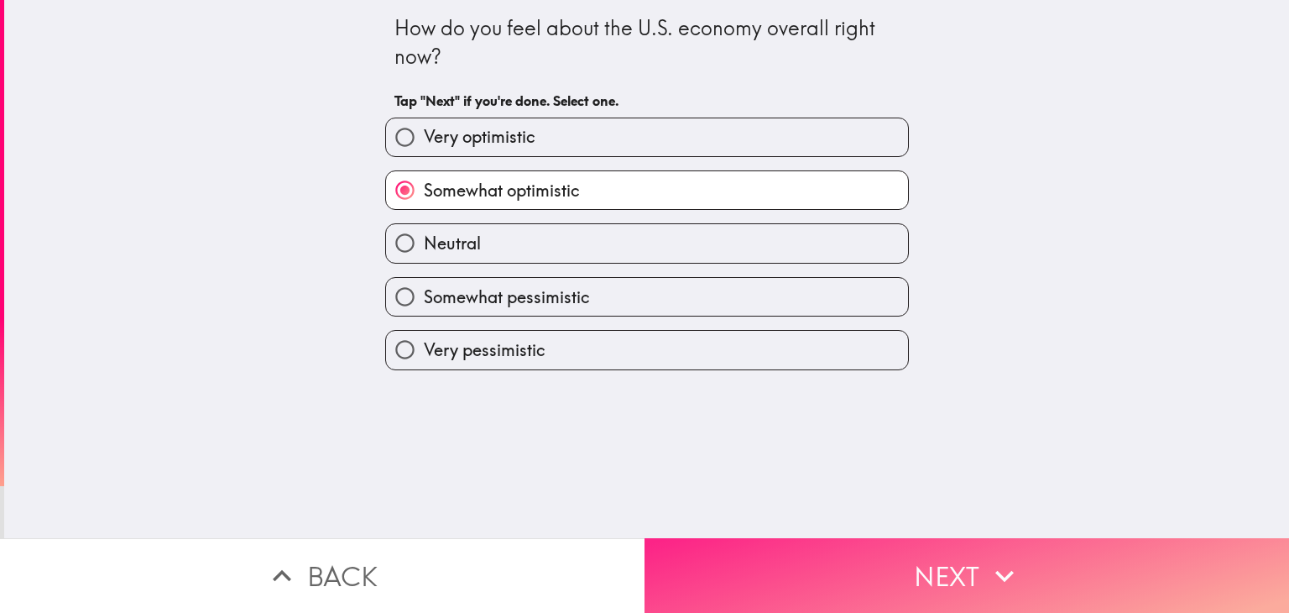
click at [837, 538] on button "Next" at bounding box center [967, 575] width 645 height 75
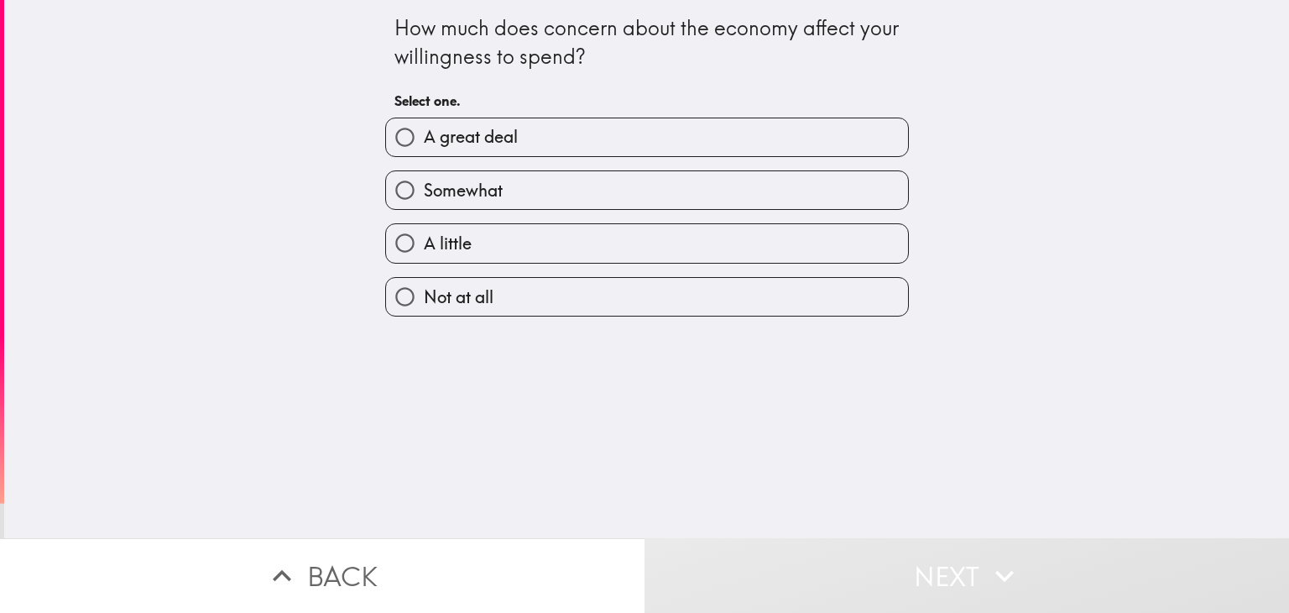
click at [657, 144] on label "A great deal" at bounding box center [647, 137] width 522 height 38
click at [424, 144] on input "A great deal" at bounding box center [405, 137] width 38 height 38
radio input "true"
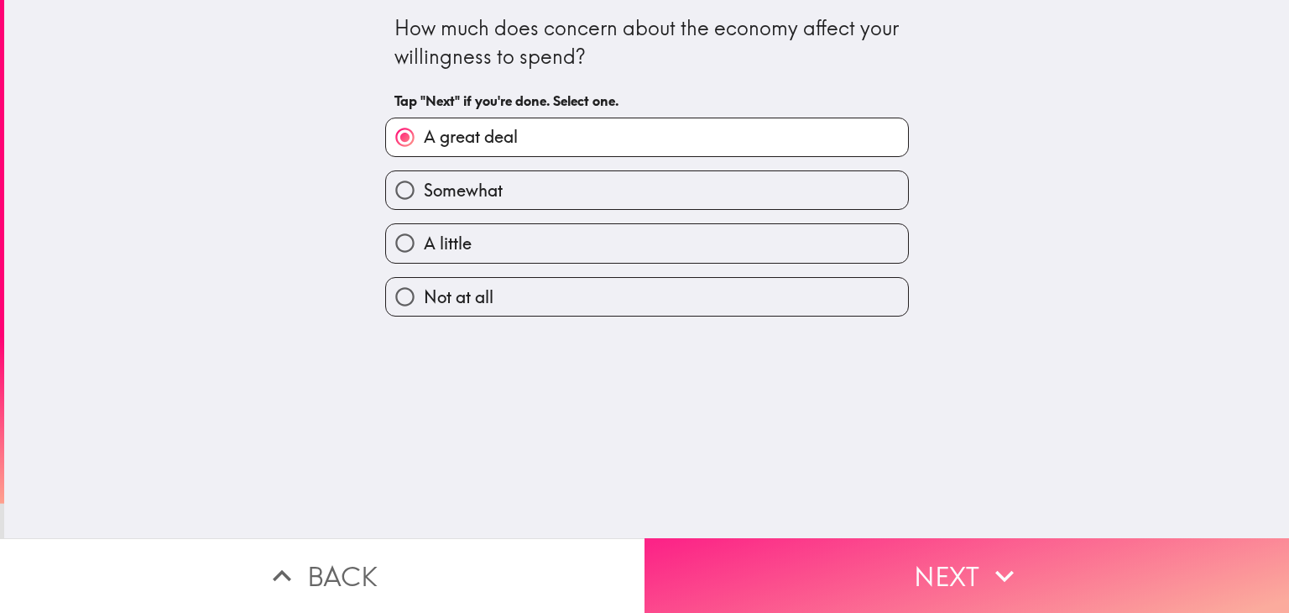
click at [853, 568] on button "Next" at bounding box center [967, 575] width 645 height 75
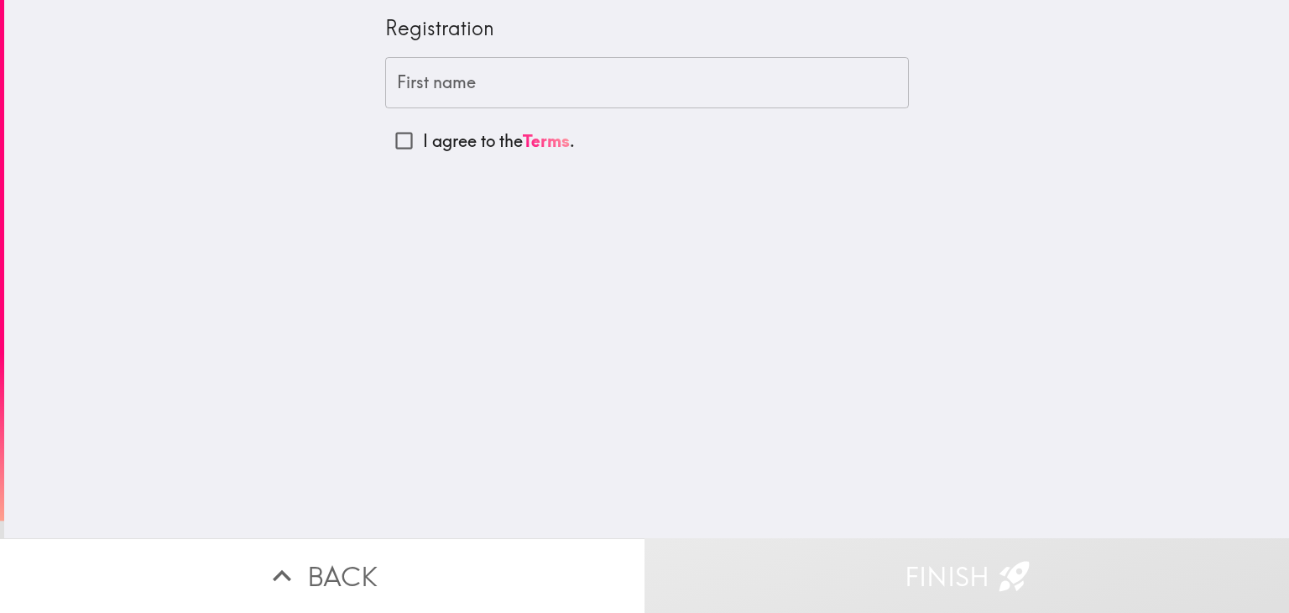
click at [604, 82] on input "First name" at bounding box center [647, 83] width 524 height 52
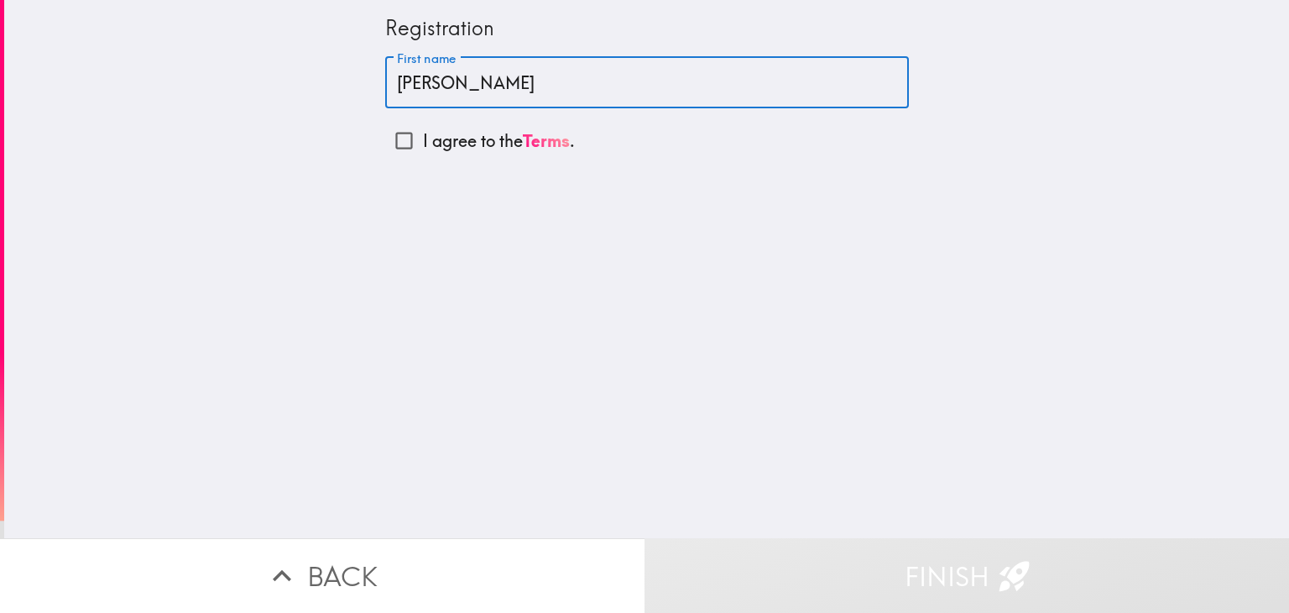
type input "[PERSON_NAME]"
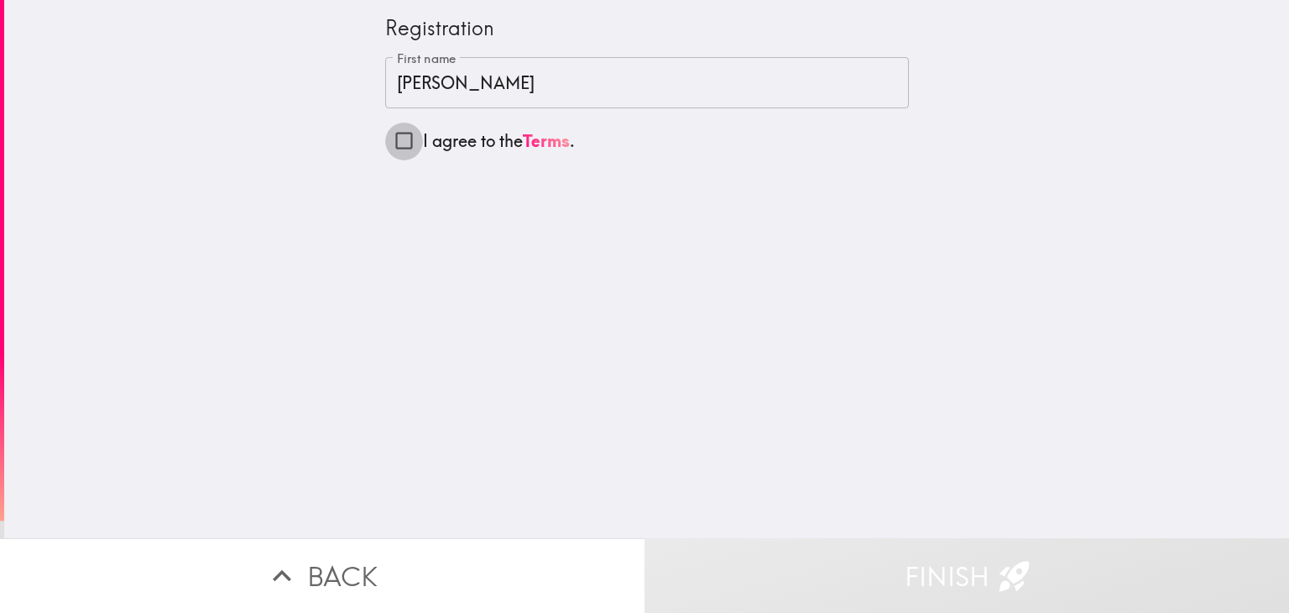
click at [385, 141] on input "I agree to the Terms ." at bounding box center [404, 141] width 38 height 38
checkbox input "true"
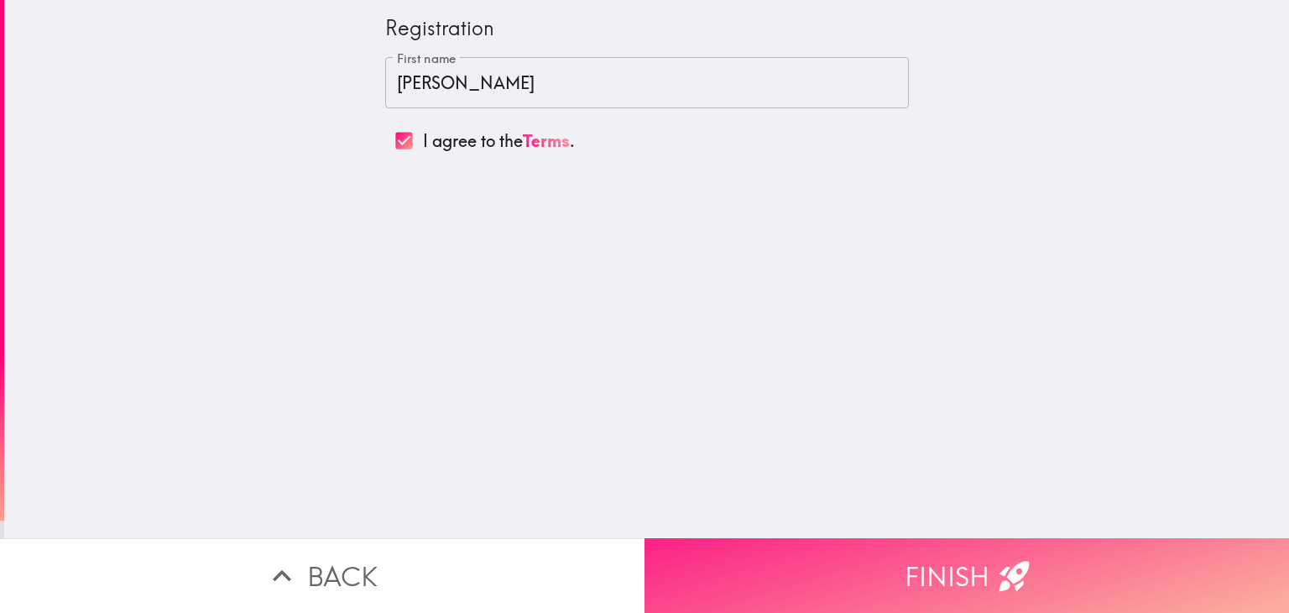
click at [937, 538] on button "Finish" at bounding box center [967, 575] width 645 height 75
